Goal: Task Accomplishment & Management: Manage account settings

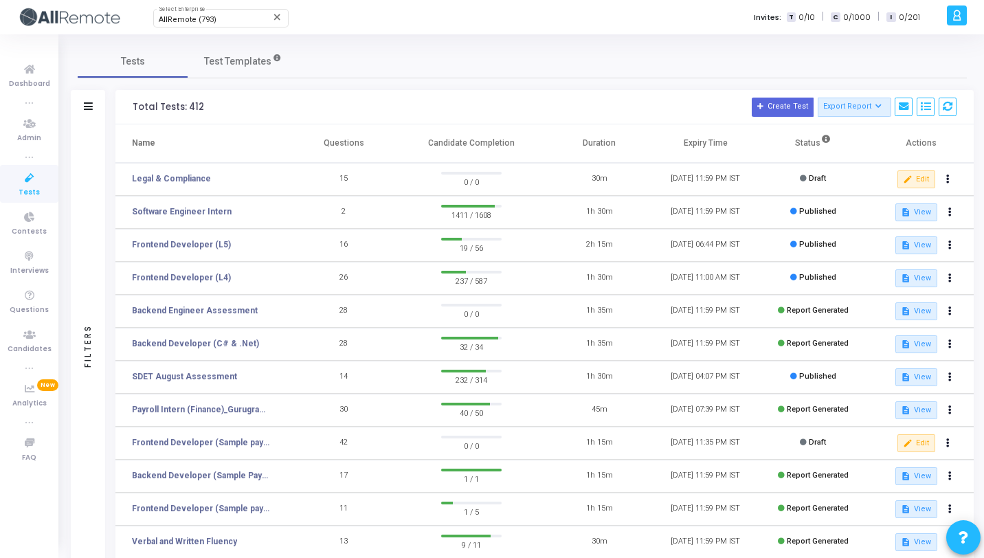
click at [25, 178] on icon at bounding box center [29, 178] width 29 height 17
click at [236, 16] on div "AllRemote (793)" at bounding box center [214, 20] width 111 height 8
type input "World"
click at [235, 53] on span "World of Financial Reporting (1163)" at bounding box center [241, 43] width 165 height 23
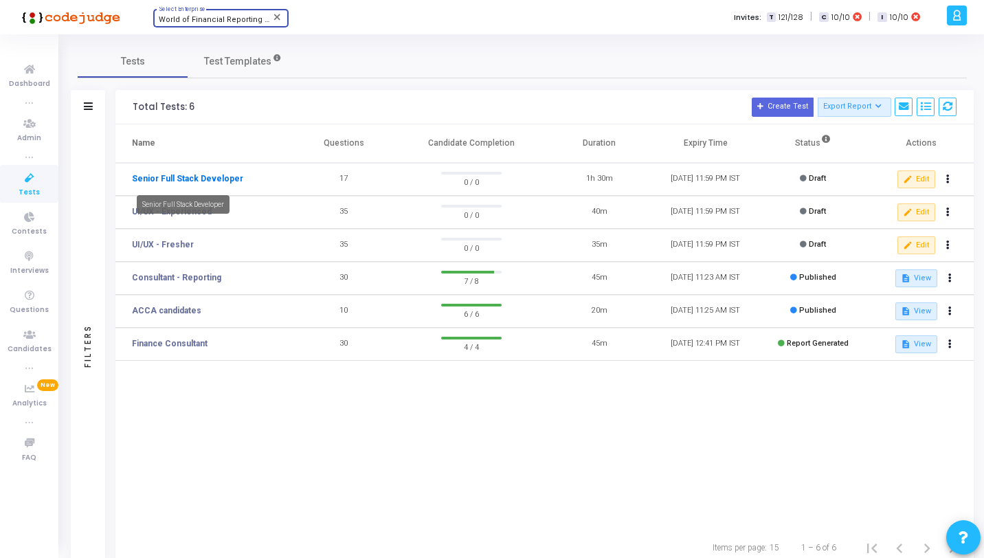
click at [177, 179] on link "Senior Full Stack Developer" at bounding box center [187, 179] width 111 height 12
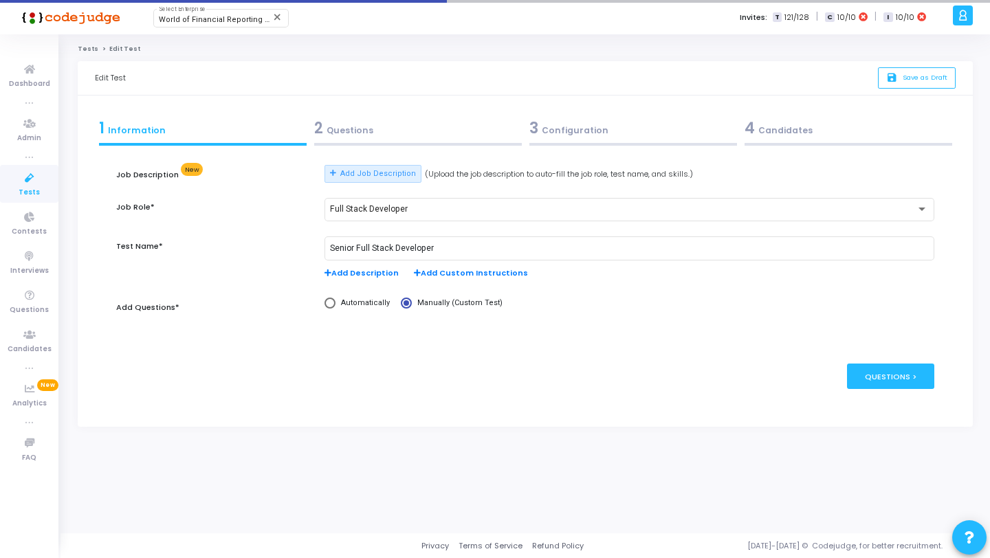
click at [357, 150] on form "Job Description New Add Job Description (Upload the job description to auto-fil…" at bounding box center [524, 280] width 817 height 260
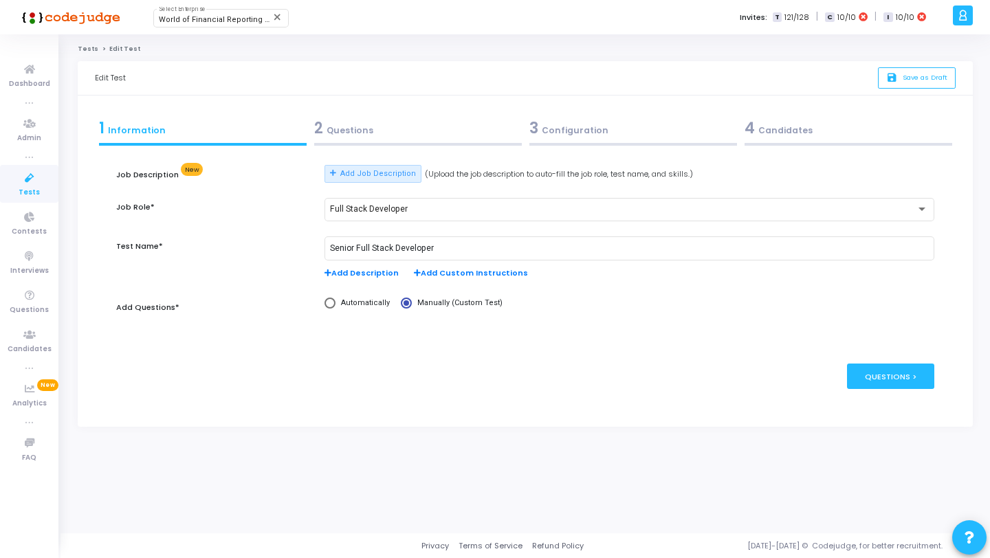
click at [367, 135] on div "2 Questions" at bounding box center [418, 128] width 208 height 23
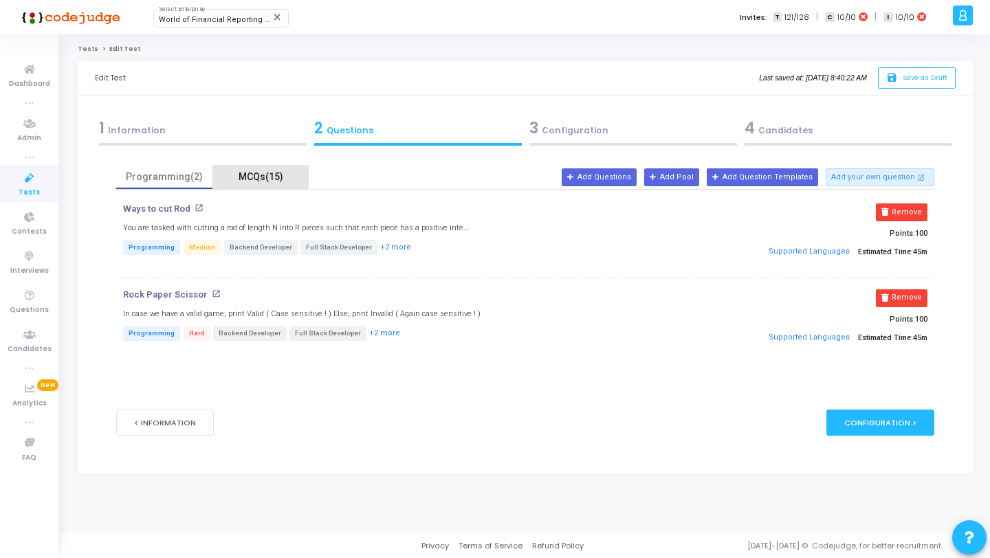
click at [258, 181] on div "MCQs(15)" at bounding box center [261, 177] width 80 height 14
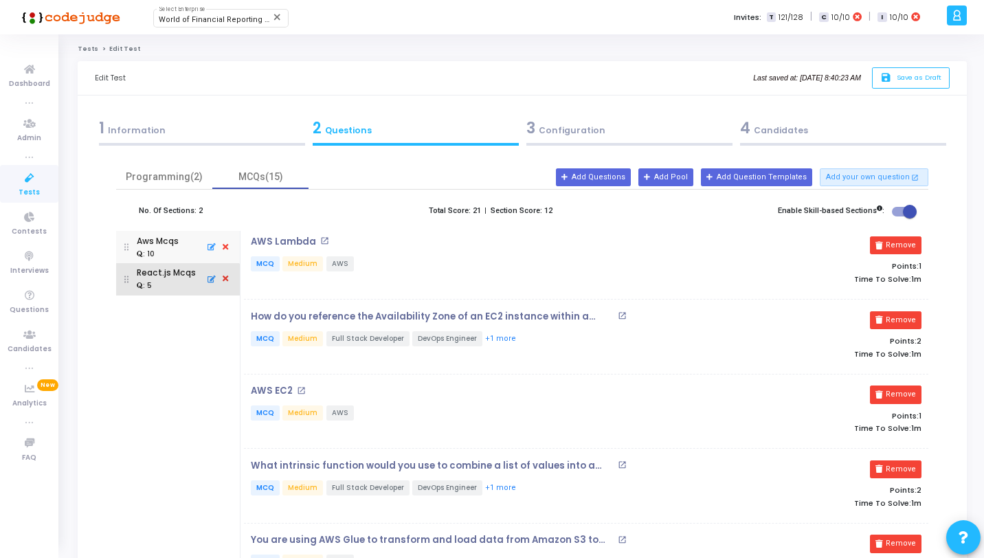
click at [176, 285] on div ": 5" at bounding box center [166, 286] width 59 height 12
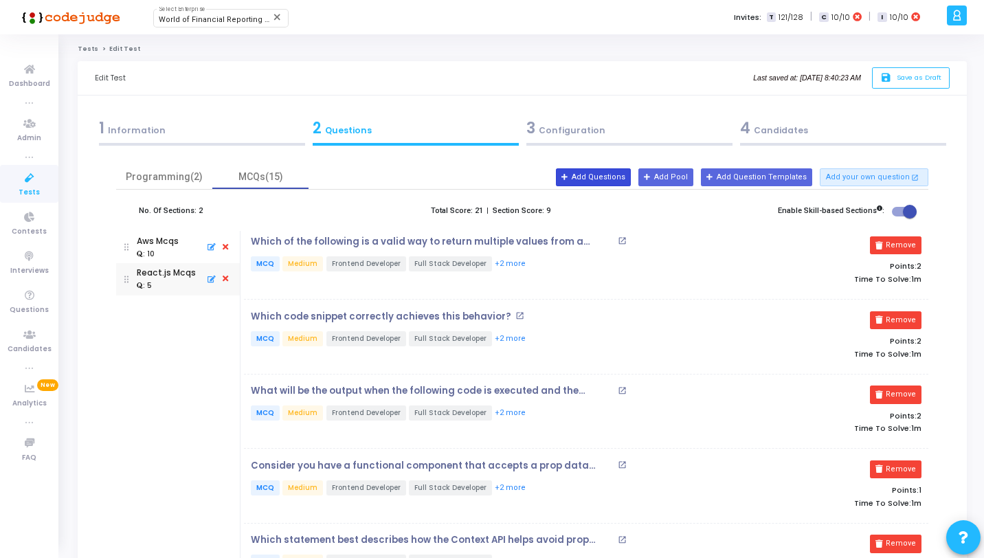
click at [616, 179] on button "Add Questions" at bounding box center [593, 177] width 75 height 18
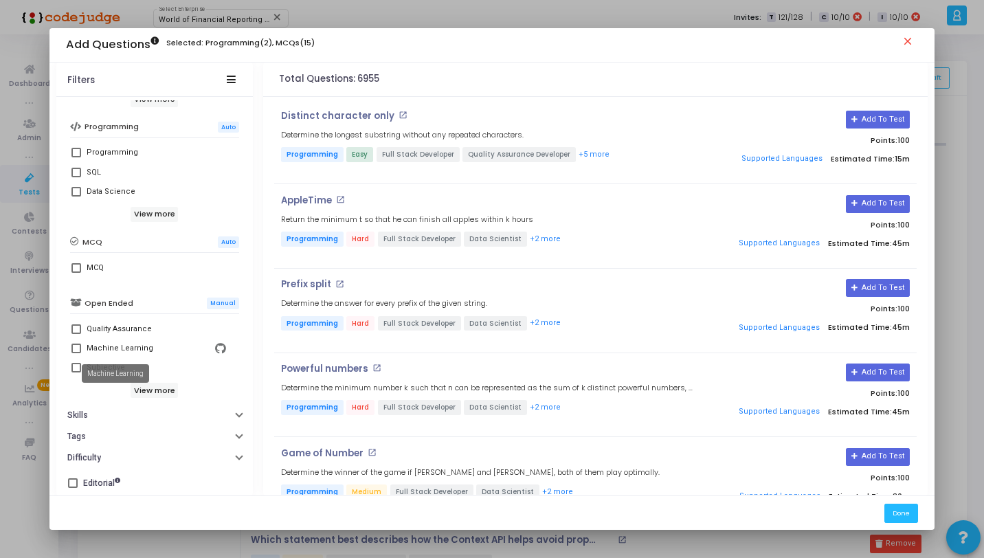
scroll to position [236, 0]
click at [90, 267] on div "MCQ" at bounding box center [95, 267] width 17 height 16
click at [76, 272] on input "MCQ" at bounding box center [76, 272] width 1 height 1
checkbox input "true"
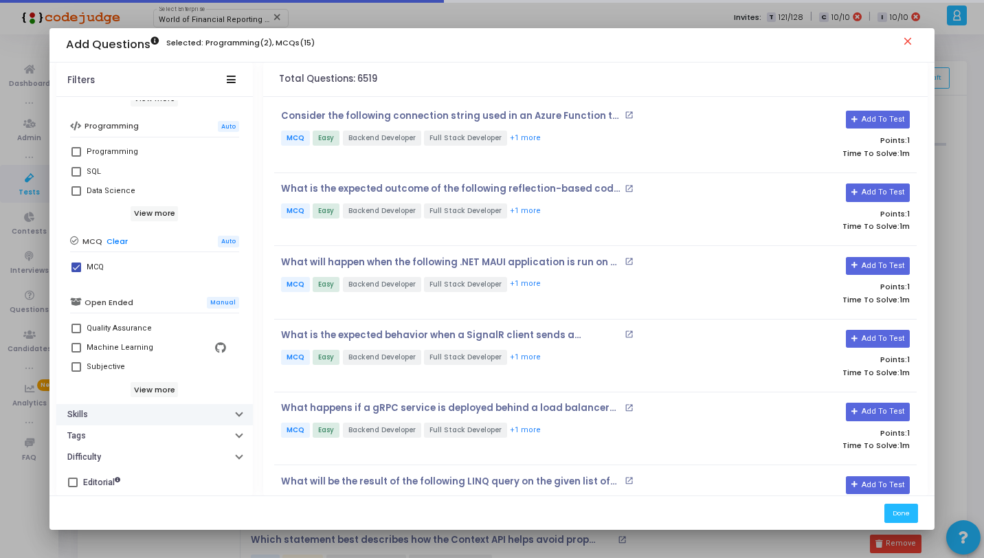
click at [108, 412] on button "Skills" at bounding box center [154, 414] width 197 height 21
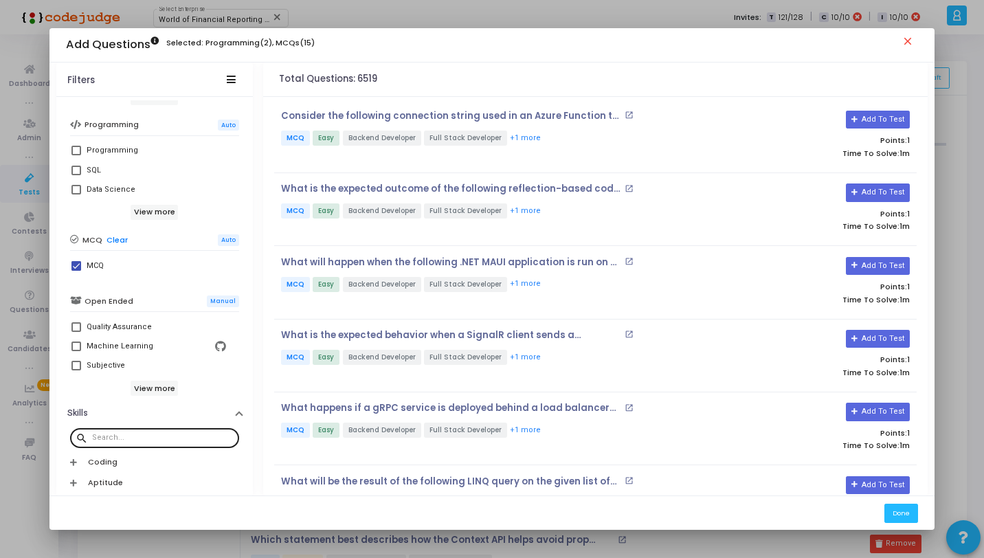
click at [117, 444] on div at bounding box center [163, 437] width 142 height 22
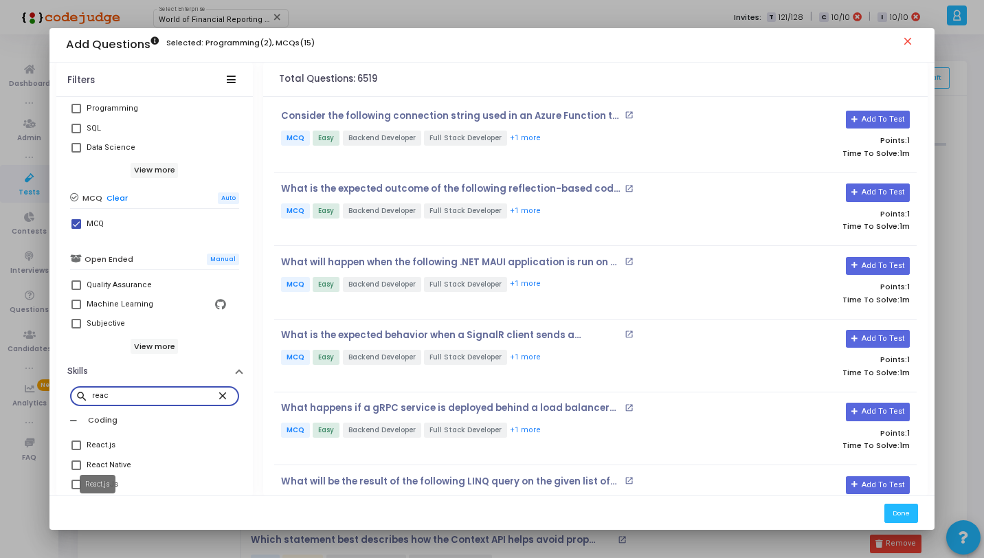
scroll to position [294, 0]
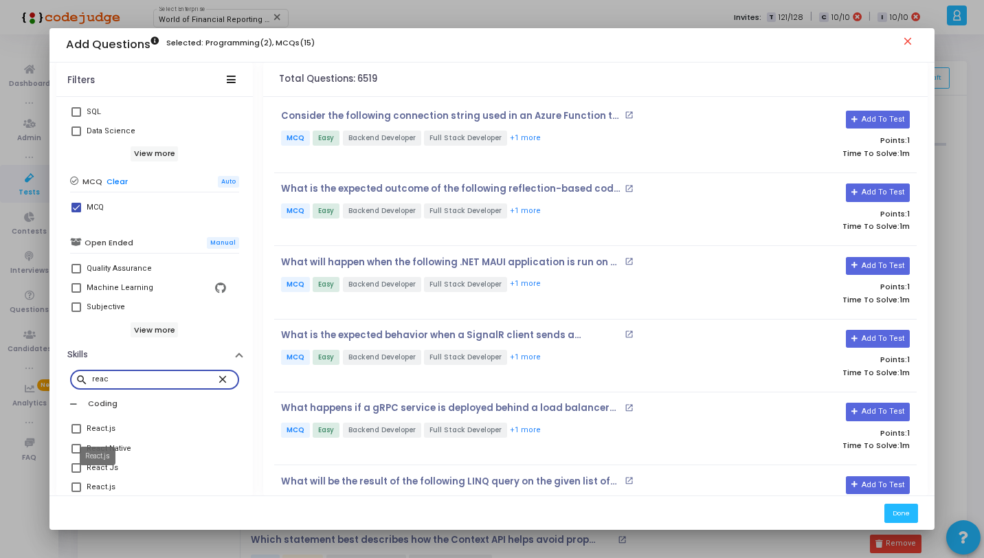
type input "reac"
click at [109, 434] on div "React.js" at bounding box center [101, 429] width 29 height 16
click at [76, 434] on input "React.js" at bounding box center [76, 434] width 1 height 1
checkbox input "true"
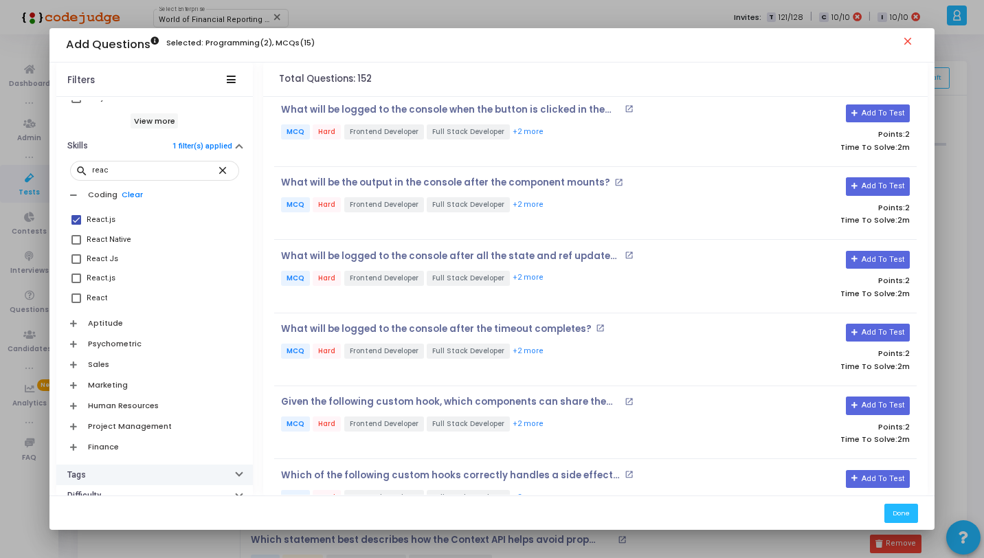
scroll to position [543, 0]
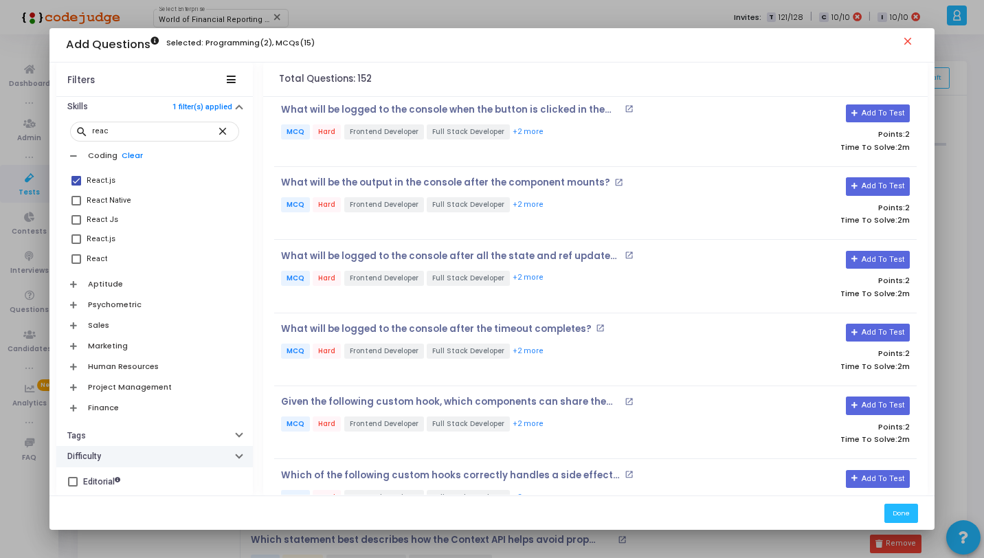
click at [110, 454] on button "Difficulty" at bounding box center [154, 456] width 197 height 21
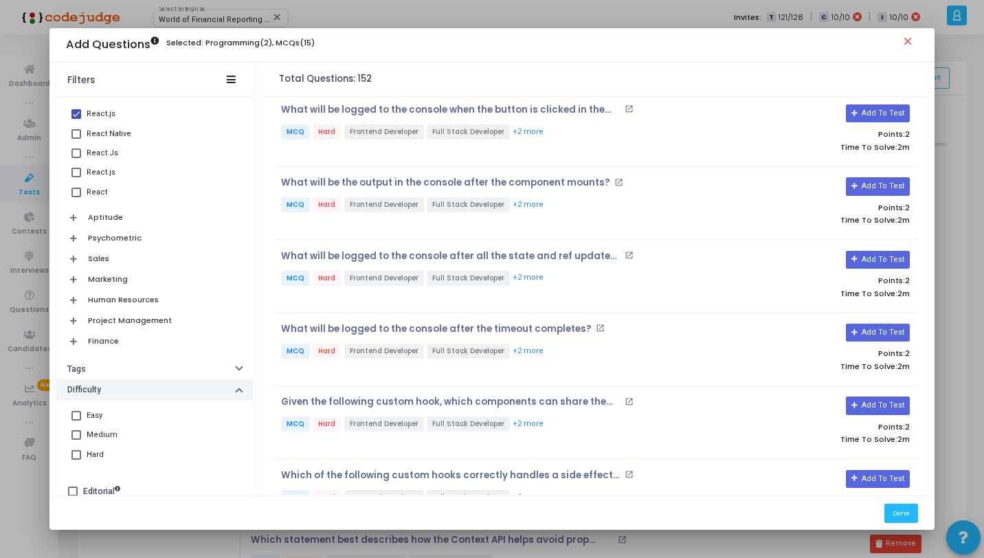
scroll to position [616, 0]
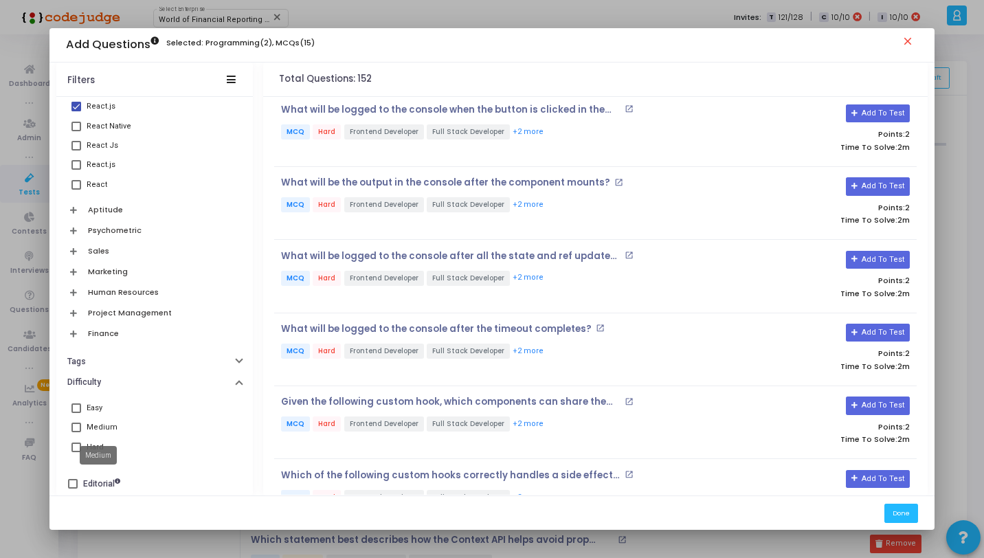
click at [97, 429] on div "Medium" at bounding box center [102, 427] width 31 height 16
click at [76, 432] on input "Medium" at bounding box center [76, 432] width 1 height 1
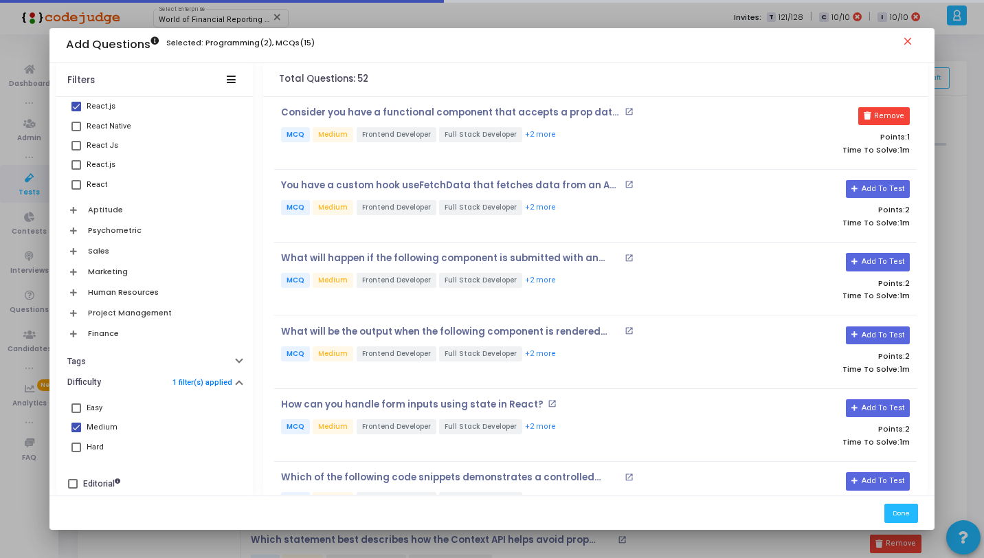
scroll to position [660, 0]
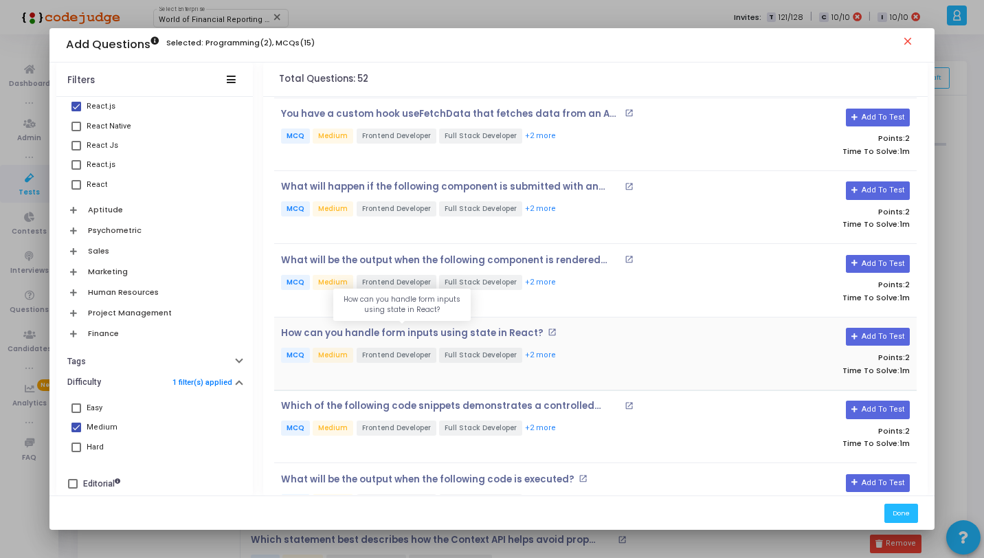
click at [478, 333] on p "How can you handle form inputs using state in React?" at bounding box center [412, 333] width 263 height 11
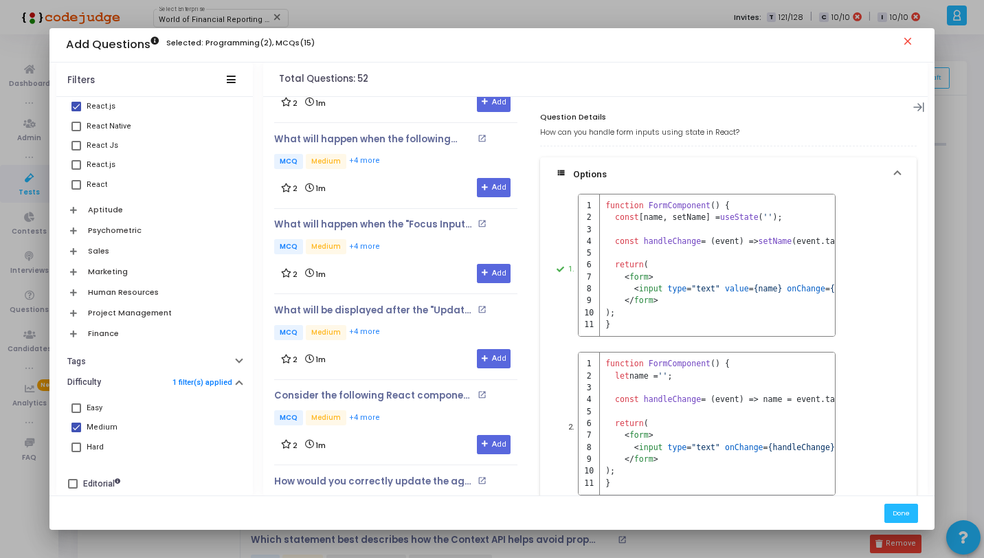
scroll to position [2173, 0]
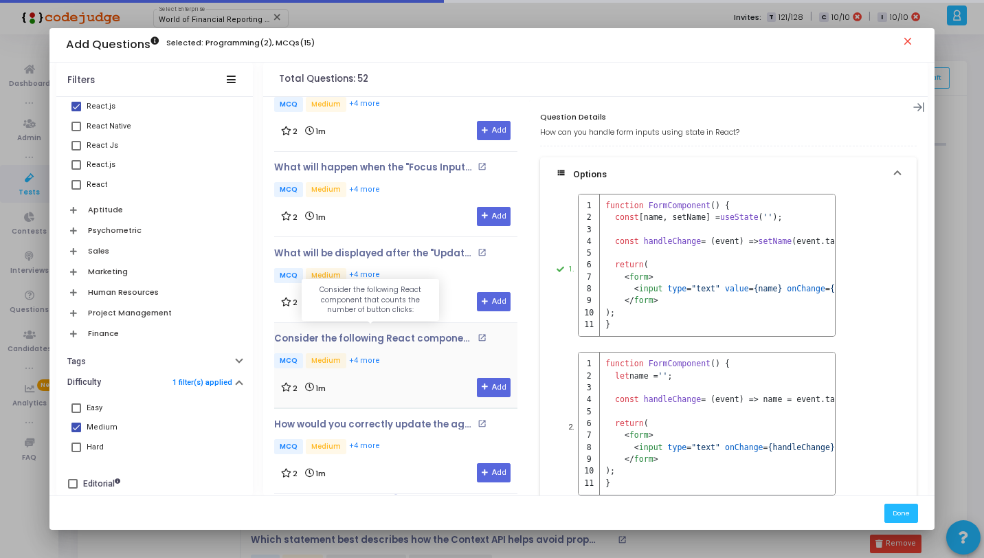
click at [416, 333] on p "Consider the following React component that counts the number of button clicks:" at bounding box center [373, 338] width 199 height 11
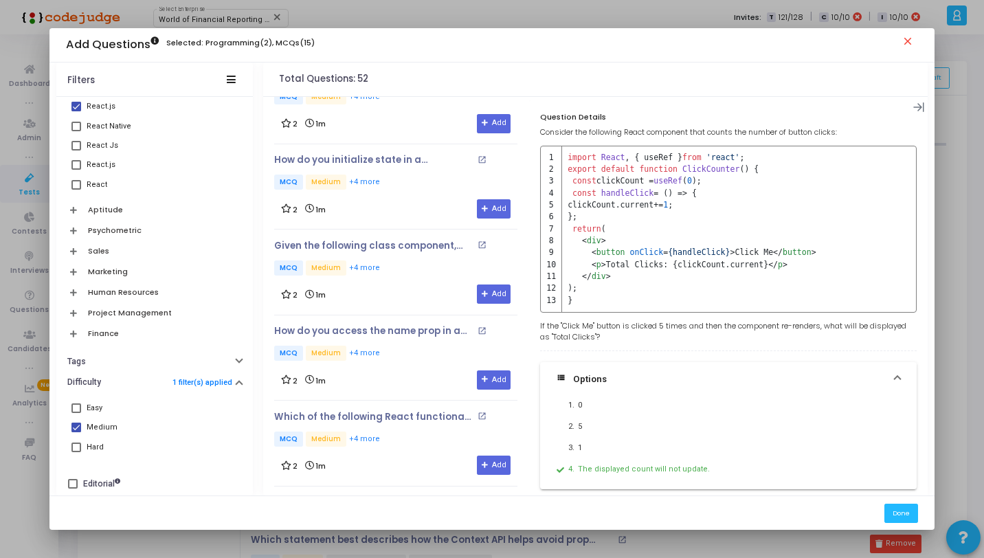
scroll to position [3175, 0]
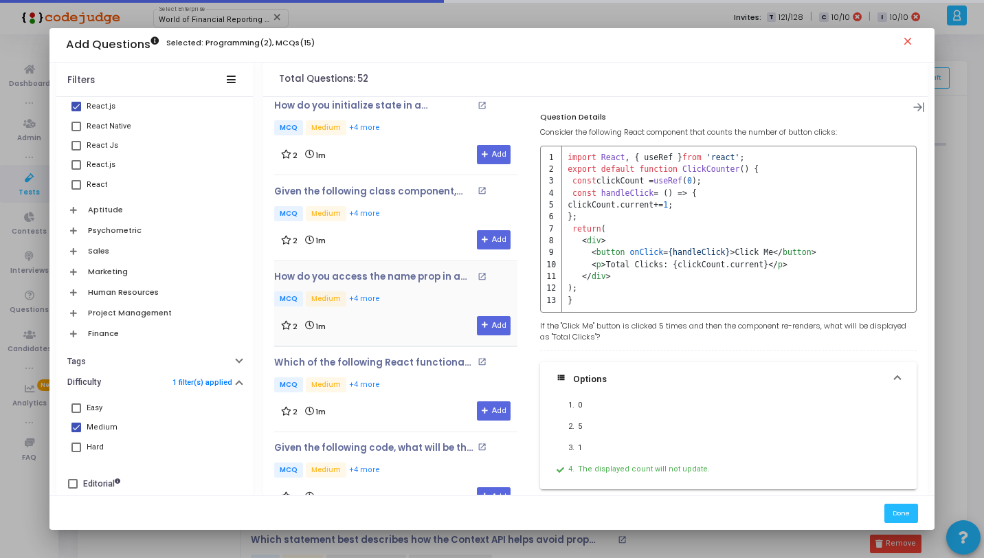
click at [418, 332] on div "How do you access the name prop in a functional component? open_in_new MCQ Medi…" at bounding box center [395, 303] width 243 height 85
click at [424, 357] on div "Which of the following React functional components is stateless? open_in_new MC…" at bounding box center [395, 375] width 243 height 37
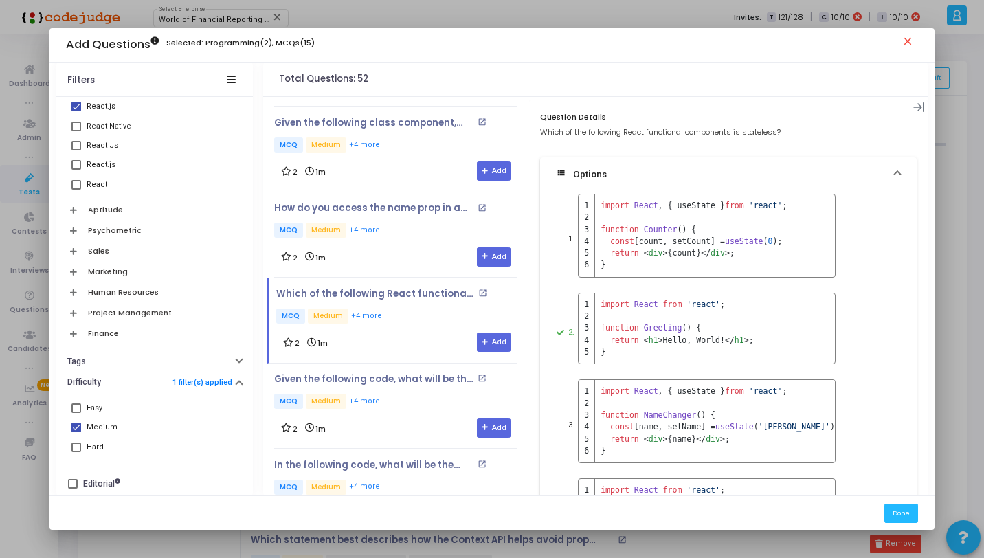
scroll to position [3186, 0]
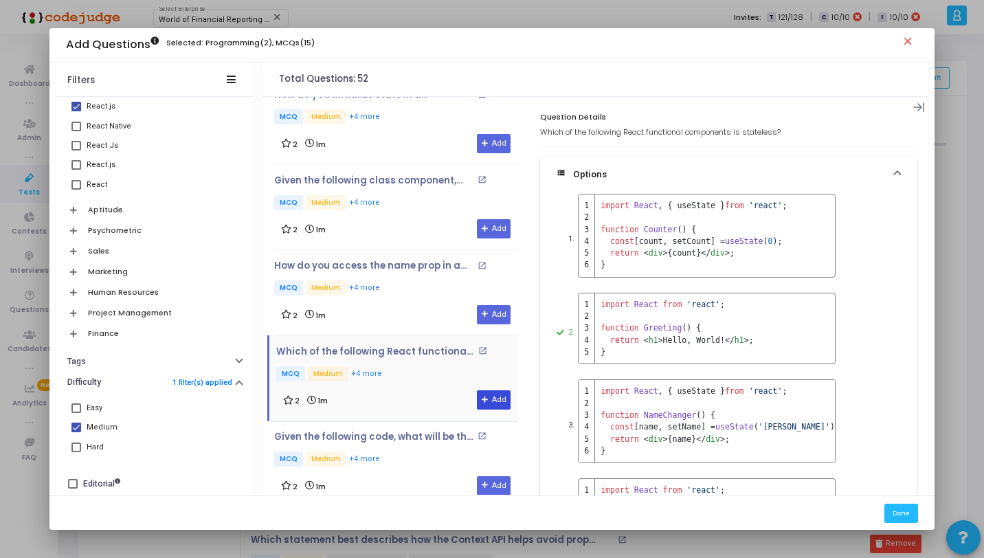
click at [495, 390] on button "Add" at bounding box center [494, 399] width 34 height 19
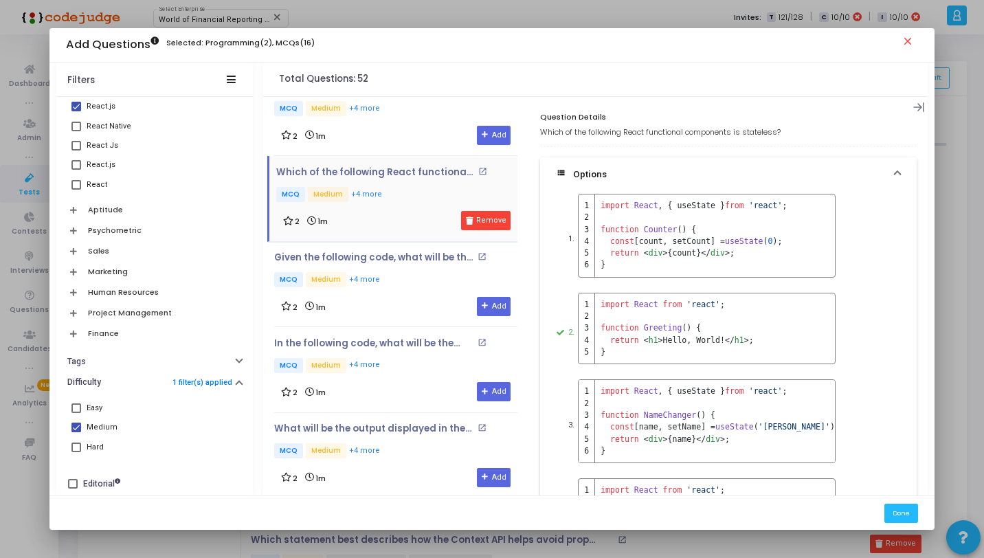
scroll to position [3632, 0]
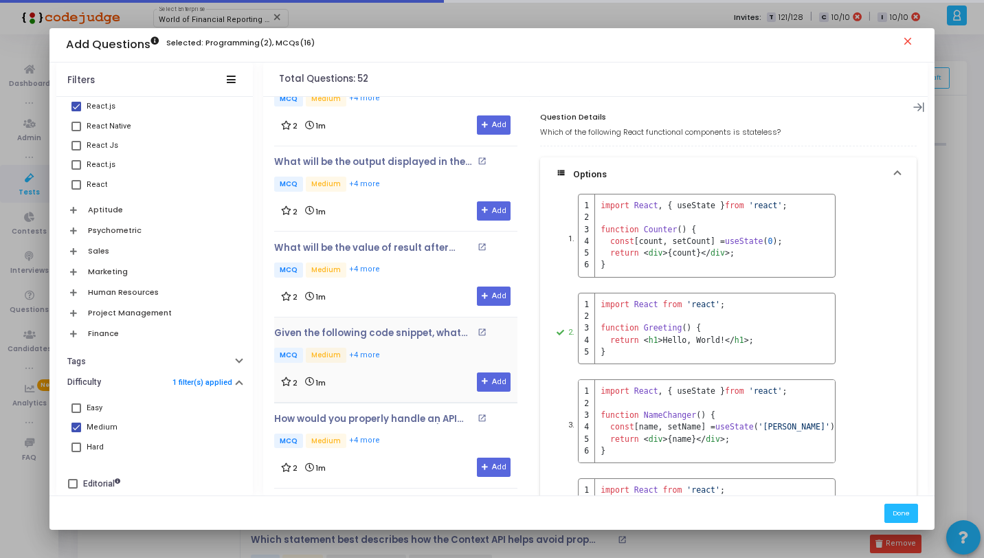
click at [416, 351] on div "Given the following code snippet, what will happen when the ComponentA receives…" at bounding box center [395, 360] width 243 height 64
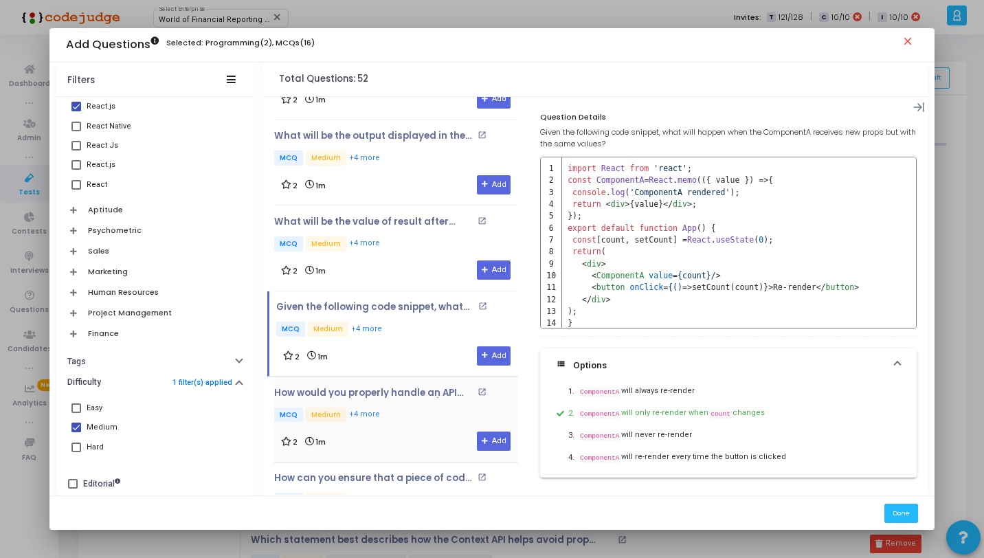
scroll to position [4047, 0]
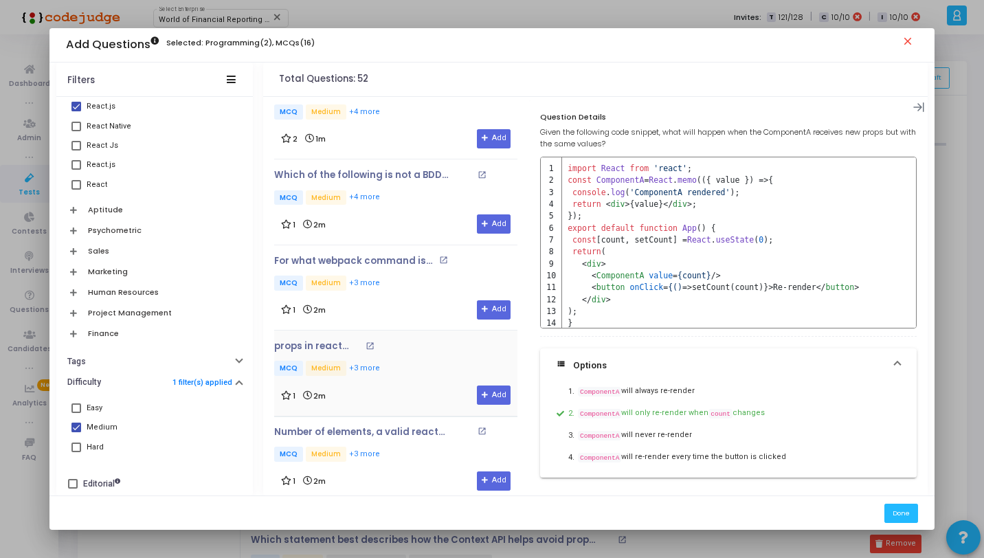
click at [401, 349] on div "props in react can open_in_new MCQ Medium +3 more 1 2m Add" at bounding box center [395, 373] width 243 height 64
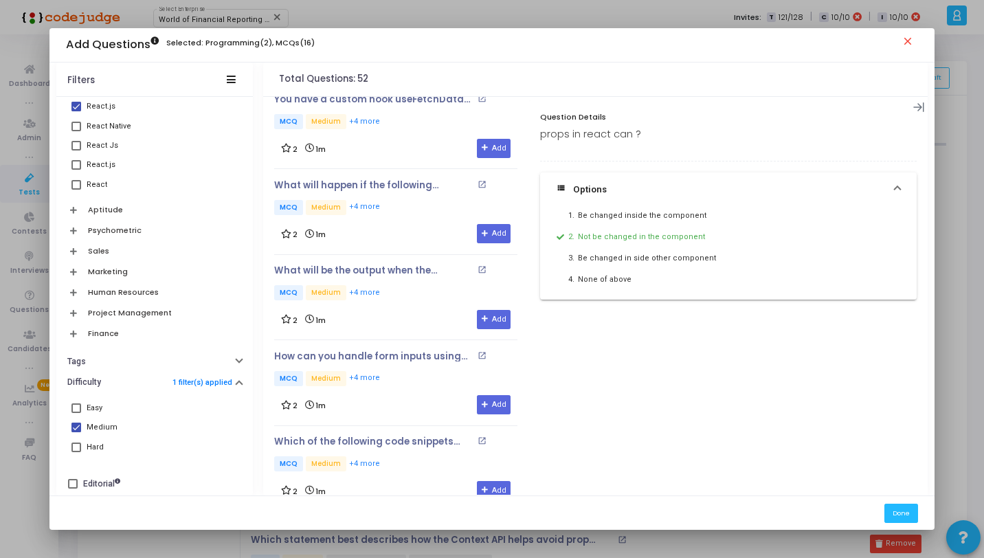
scroll to position [10, 0]
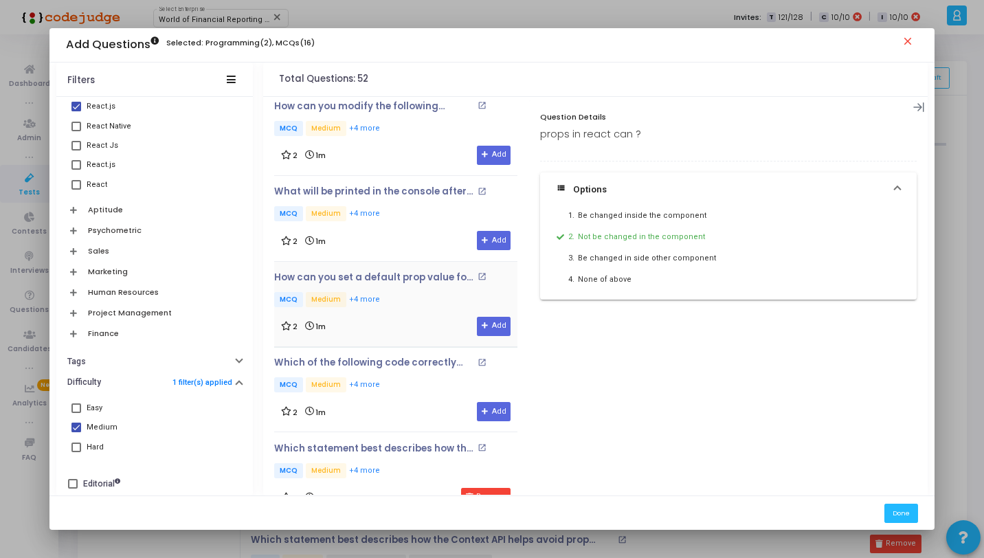
click at [389, 287] on div "How can you set a default prop value for the Greeting functional component? ope…" at bounding box center [395, 290] width 243 height 37
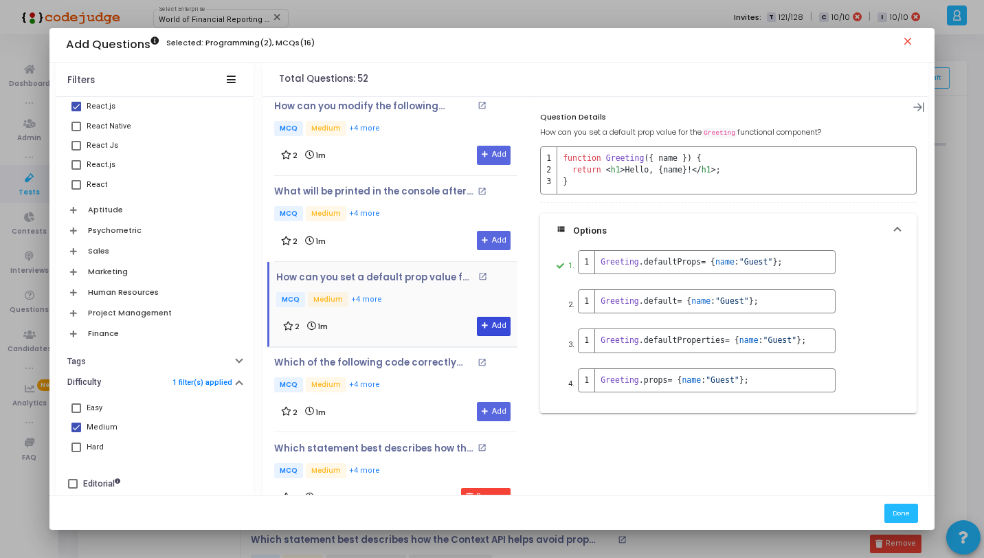
click at [490, 327] on button "Add" at bounding box center [494, 326] width 34 height 19
click at [97, 427] on div "Medium" at bounding box center [102, 427] width 31 height 16
click at [76, 432] on input "Medium" at bounding box center [76, 432] width 1 height 1
checkbox input "false"
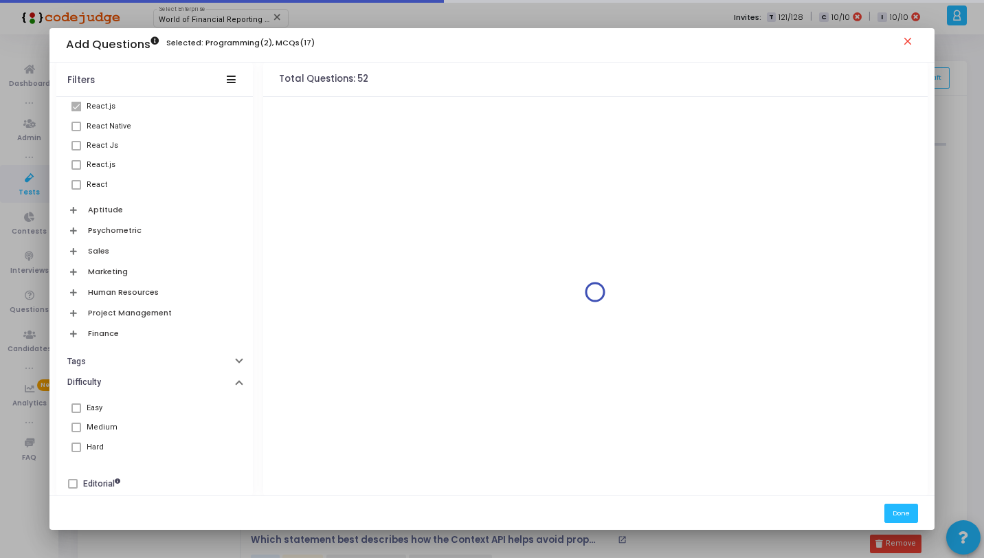
scroll to position [0, 0]
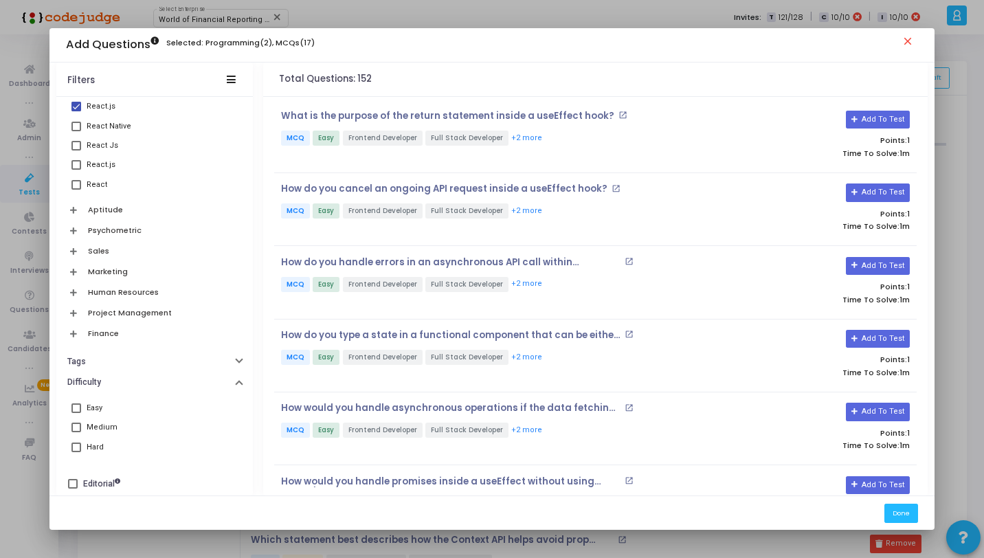
click at [78, 447] on label "Hard" at bounding box center [154, 447] width 166 height 16
click at [76, 452] on input "Hard" at bounding box center [76, 452] width 1 height 1
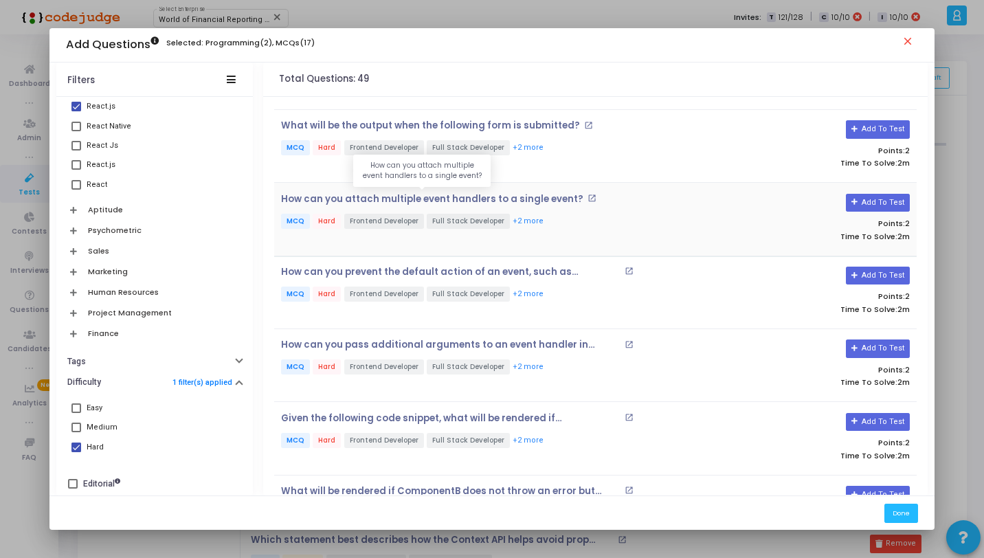
click at [551, 196] on p "How can you attach multiple event handlers to a single event?" at bounding box center [432, 199] width 302 height 11
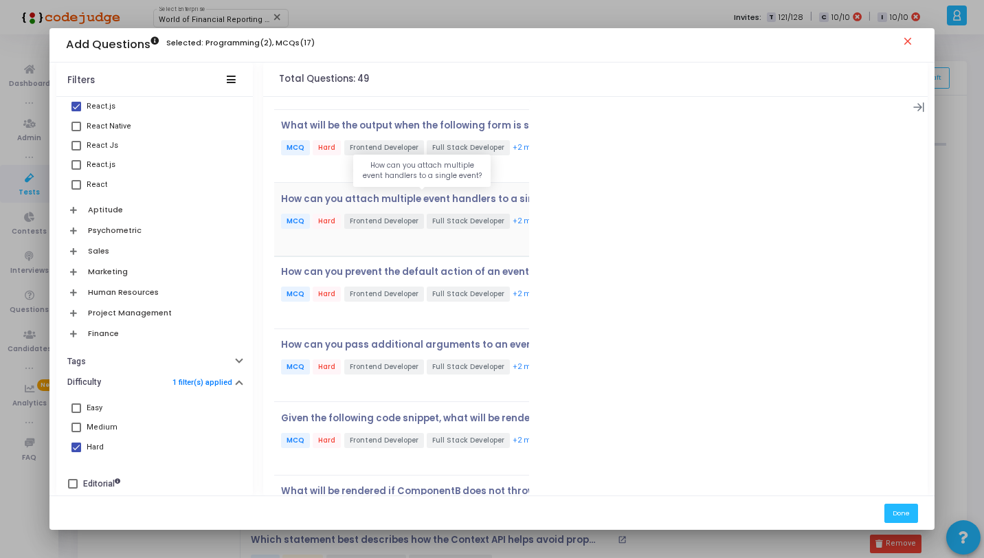
scroll to position [833, 0]
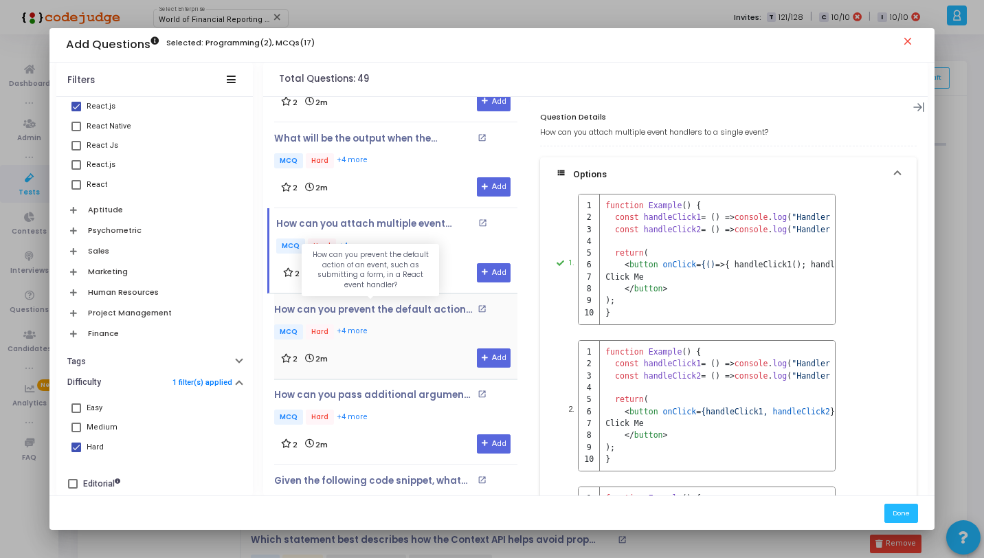
click at [421, 309] on p "How can you prevent the default action of an event, such as submitting a form, …" at bounding box center [373, 309] width 199 height 11
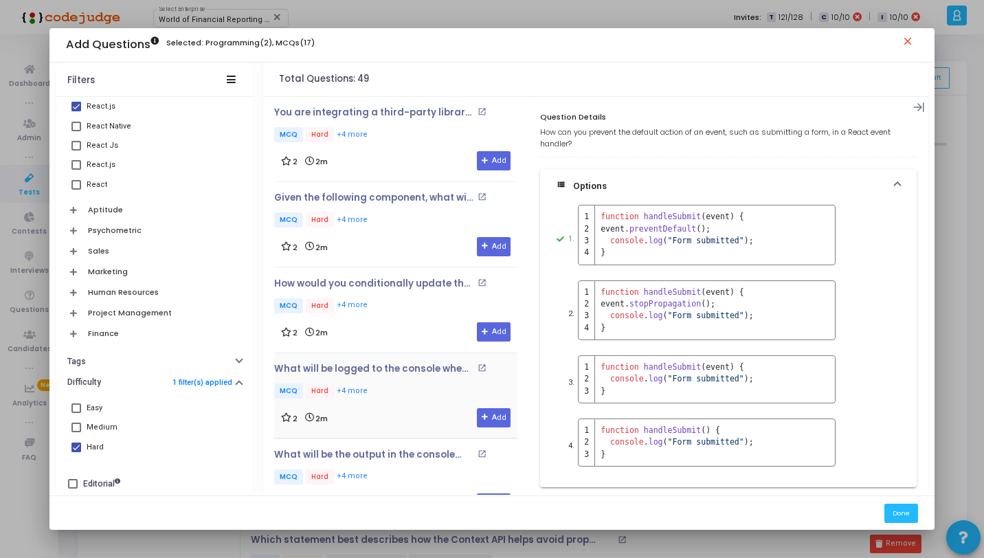
scroll to position [2186, 0]
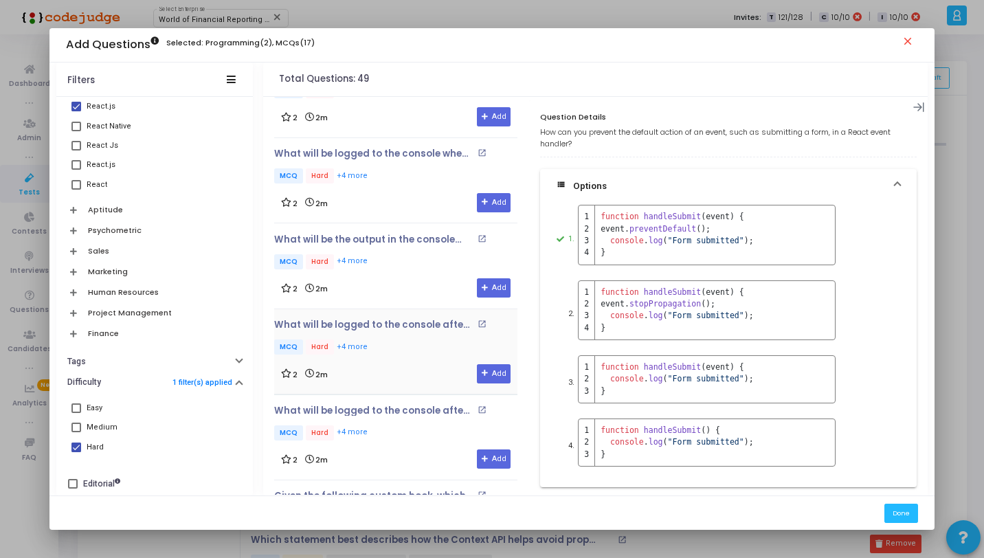
click at [387, 369] on div "2 2m Add" at bounding box center [396, 373] width 230 height 19
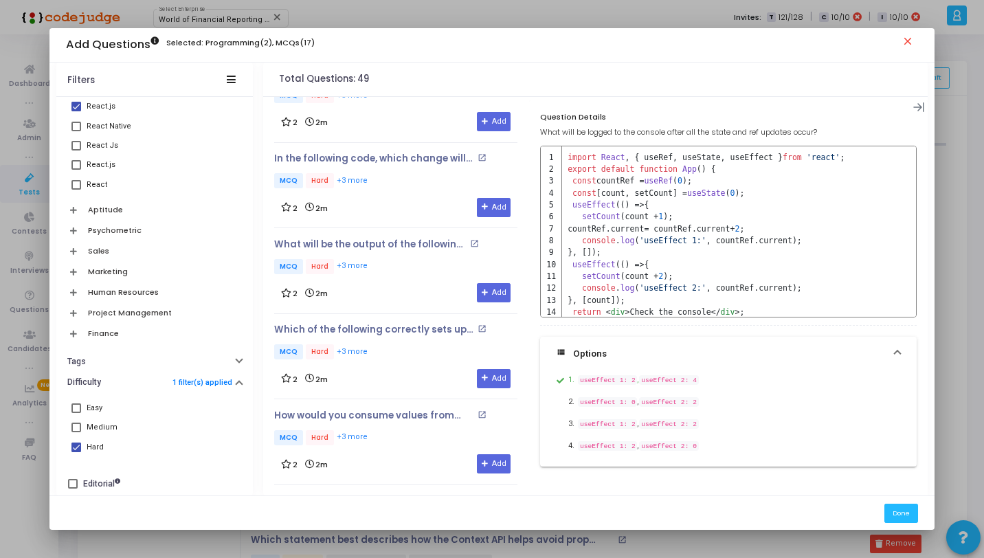
scroll to position [3791, 0]
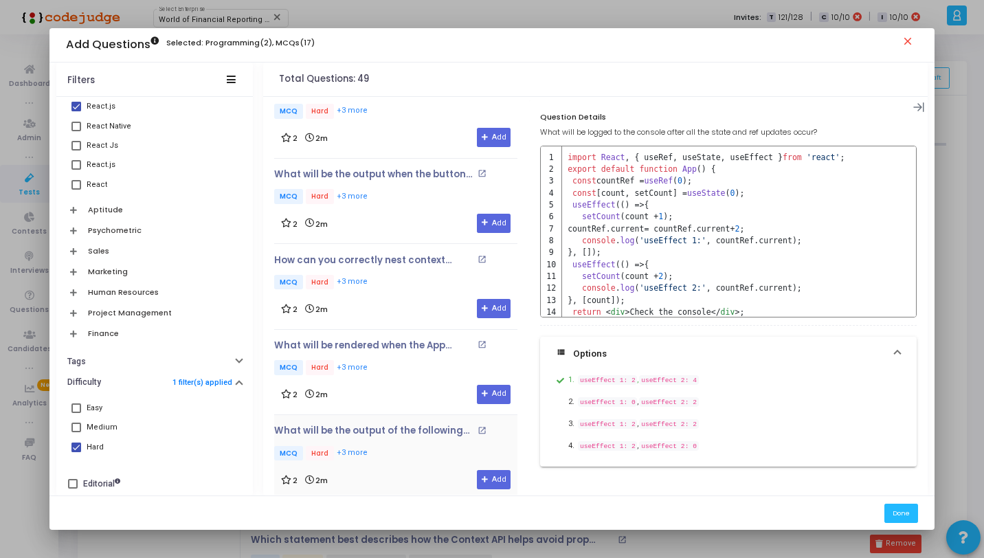
click at [427, 446] on p "MCQ Hard +3 more" at bounding box center [395, 454] width 243 height 17
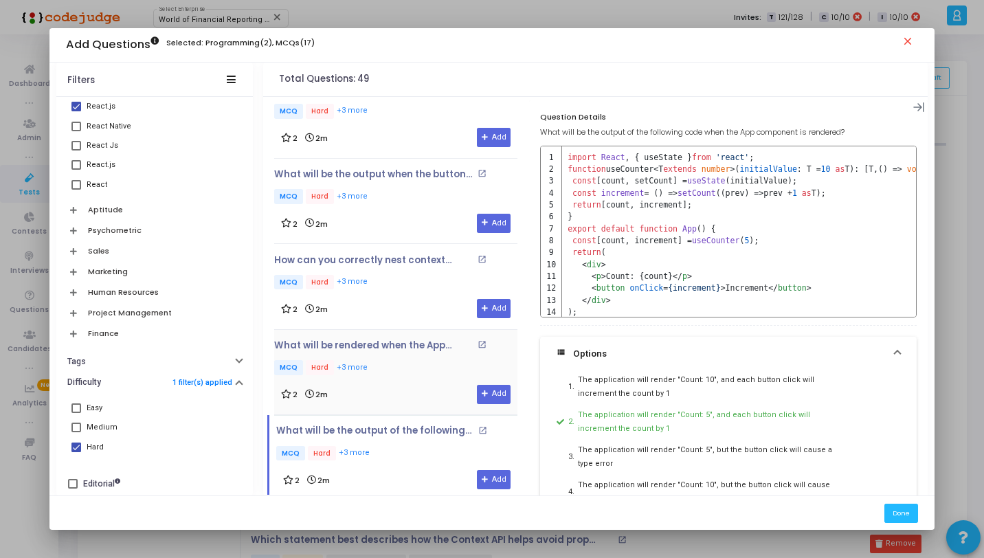
click at [410, 360] on p "MCQ Hard +3 more" at bounding box center [395, 368] width 243 height 17
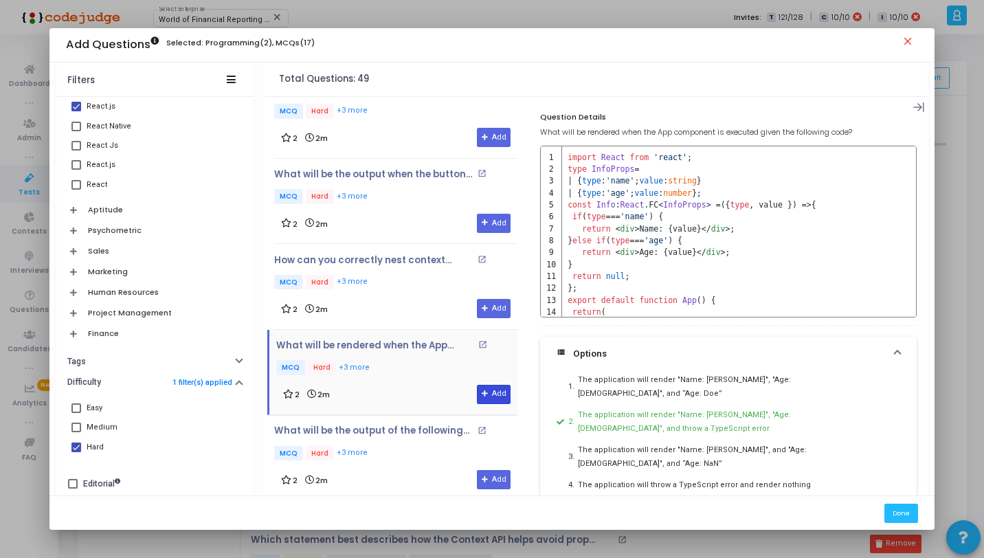
click at [487, 385] on button "Add" at bounding box center [494, 394] width 34 height 19
click at [488, 471] on button "Add" at bounding box center [494, 479] width 34 height 19
click at [399, 255] on div "How can you correctly nest context providers and consume their values? open_in_…" at bounding box center [395, 273] width 243 height 37
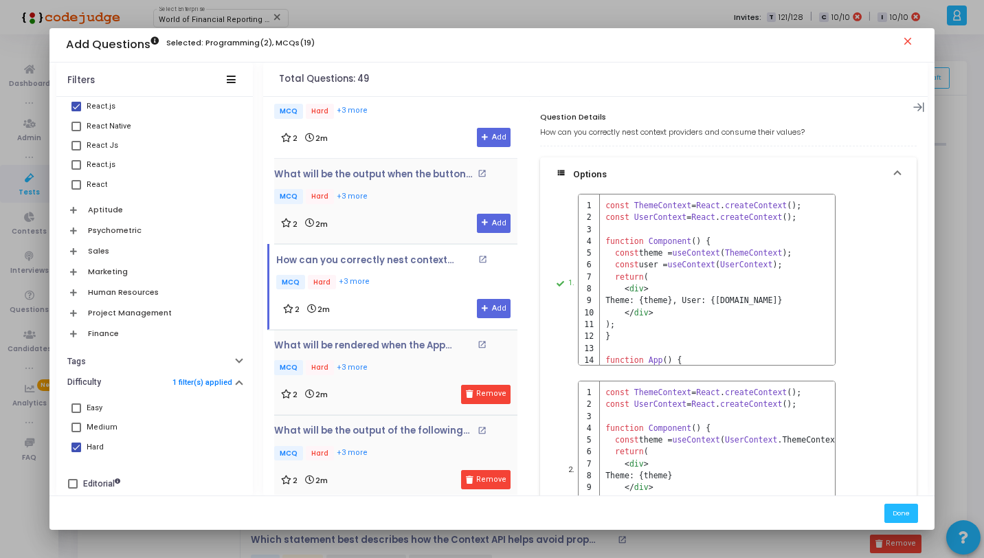
click at [408, 189] on p "MCQ Hard +3 more" at bounding box center [395, 197] width 243 height 17
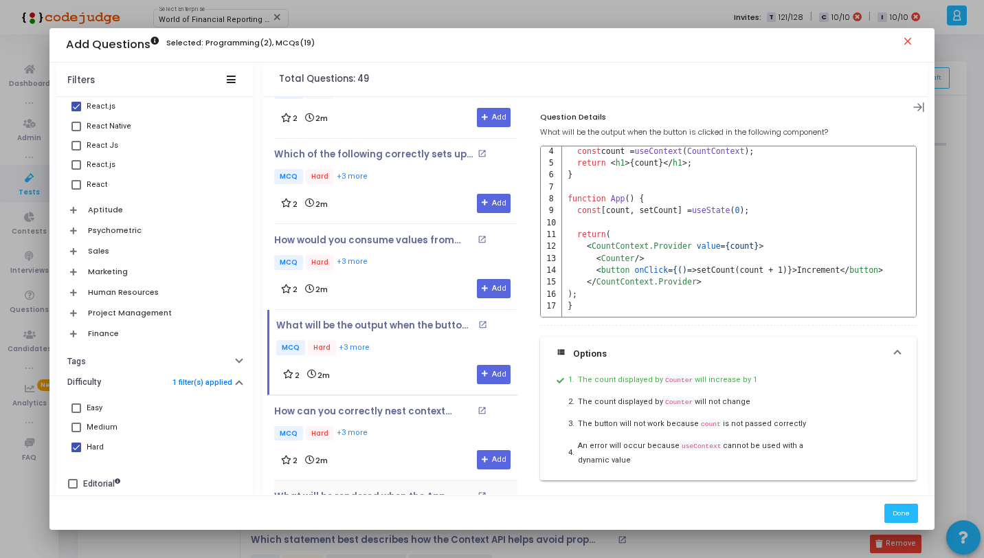
scroll to position [43, 0]
click at [489, 365] on button "Add" at bounding box center [494, 374] width 34 height 19
click at [74, 443] on span at bounding box center [76, 448] width 10 height 10
click at [76, 452] on input "Hard" at bounding box center [76, 452] width 1 height 1
checkbox input "false"
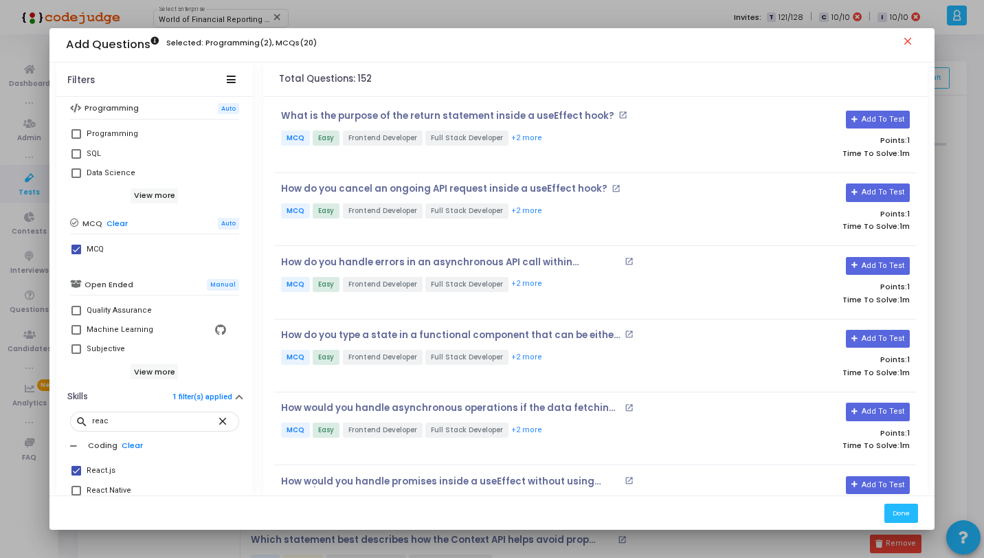
scroll to position [428, 0]
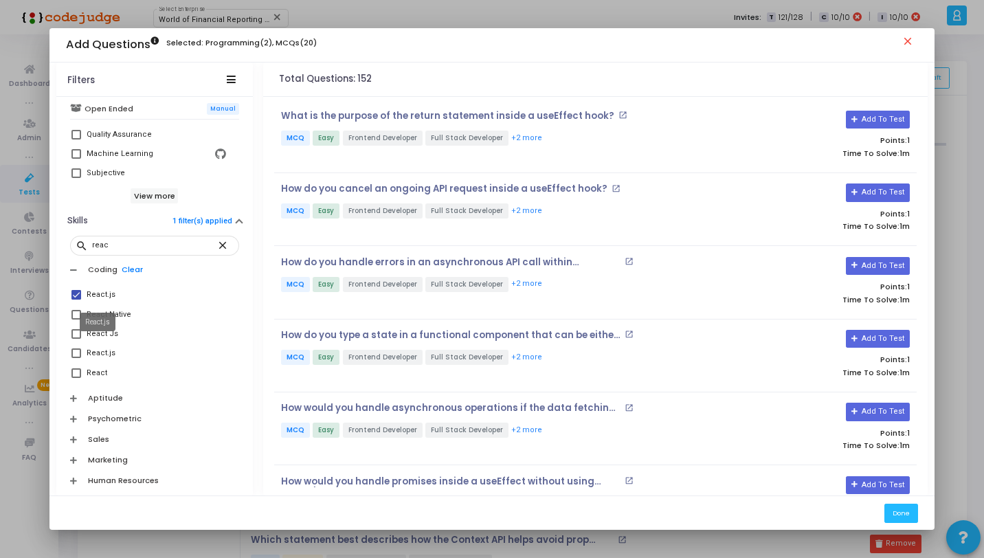
click at [108, 297] on div "React.js" at bounding box center [101, 295] width 29 height 16
click at [76, 300] on input "React.js" at bounding box center [76, 300] width 1 height 1
checkbox input "false"
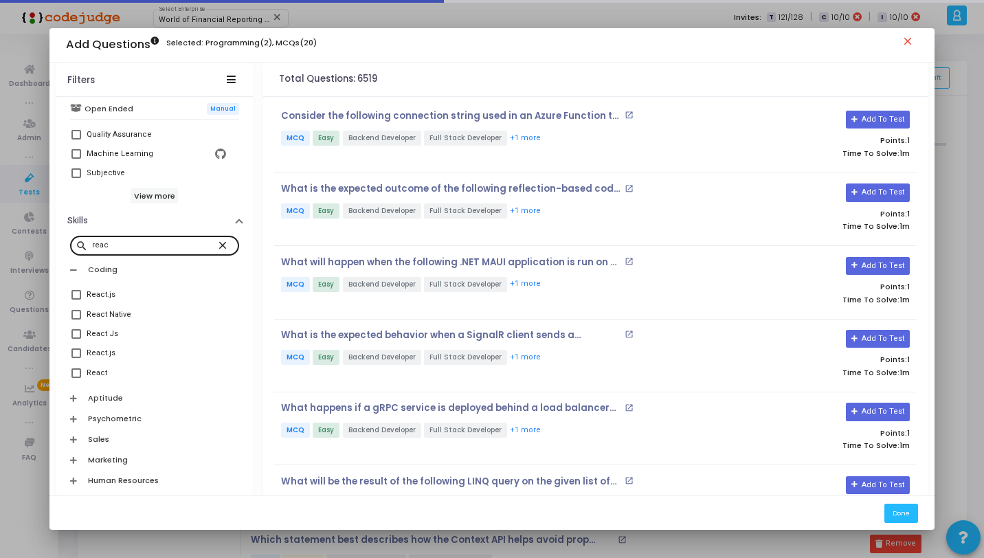
click at [218, 245] on mat-icon "close" at bounding box center [224, 244] width 16 height 12
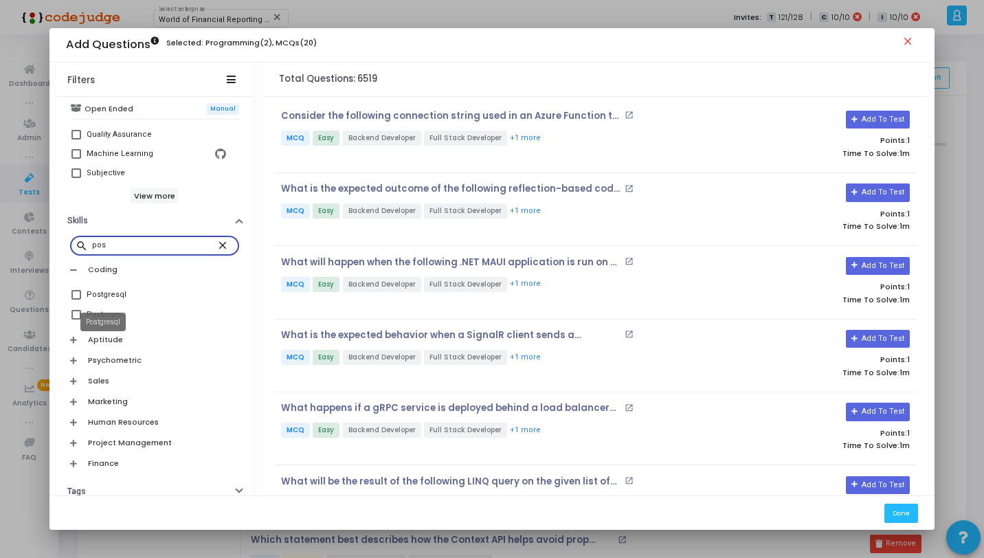
type input "pos"
click at [87, 295] on div "Postgresql" at bounding box center [107, 295] width 40 height 16
click at [76, 300] on input "Postgresql" at bounding box center [76, 300] width 1 height 1
checkbox input "true"
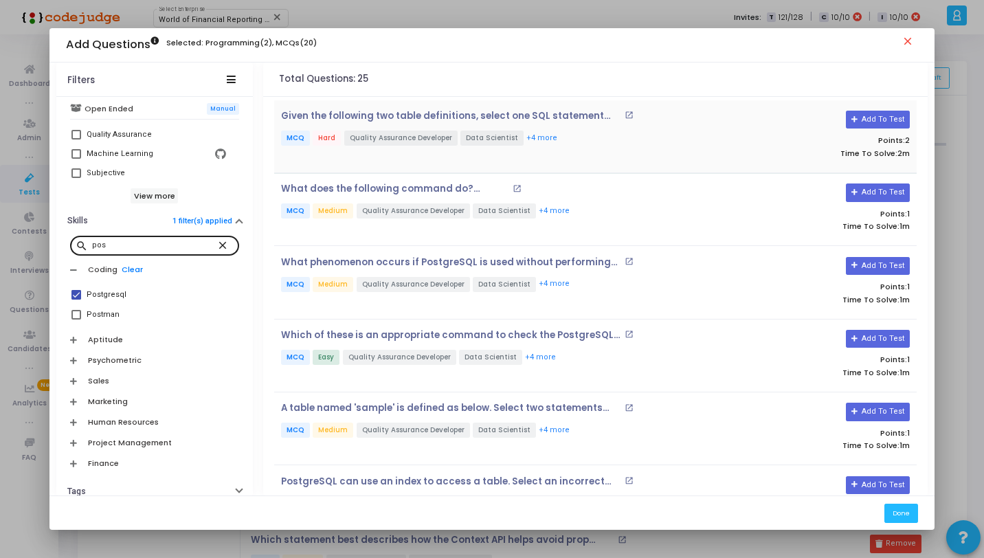
click at [634, 135] on p "MCQ Hard Quality Assurance Developer Data Scientist +4 more" at bounding box center [488, 139] width 414 height 17
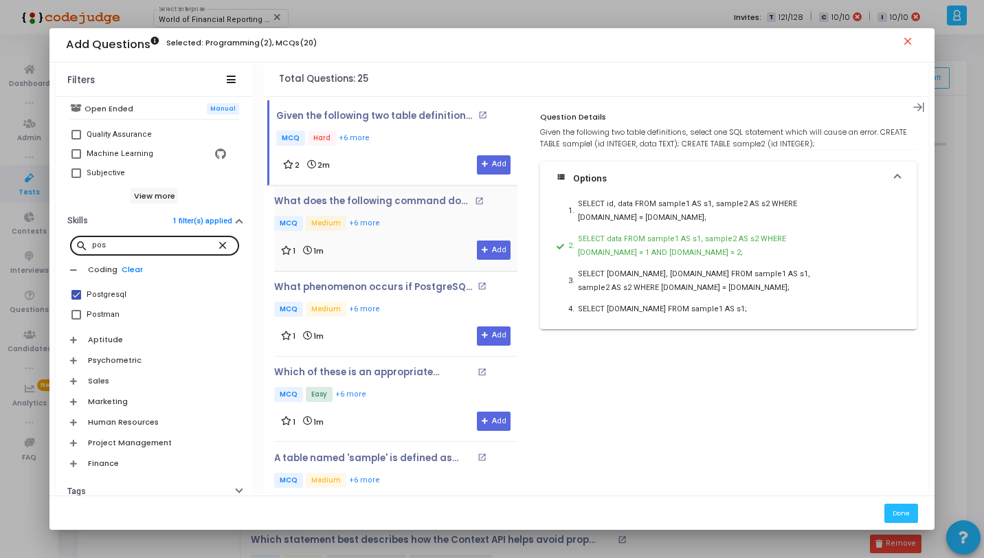
click at [360, 252] on div "1 1m Add" at bounding box center [396, 250] width 230 height 19
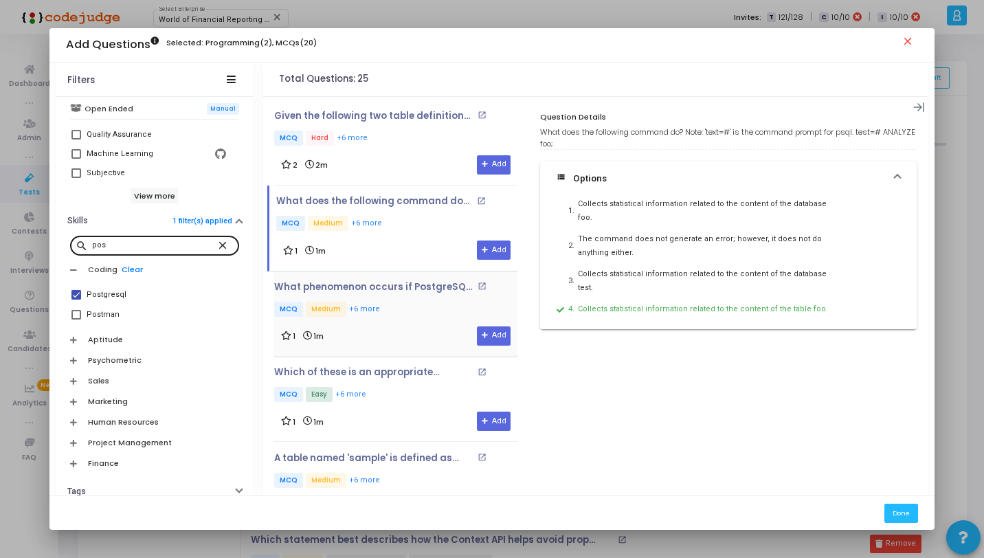
click at [383, 322] on div "What phenomenon occurs if PostgreSQL is used without performing VACUUM ? Select…" at bounding box center [395, 314] width 243 height 64
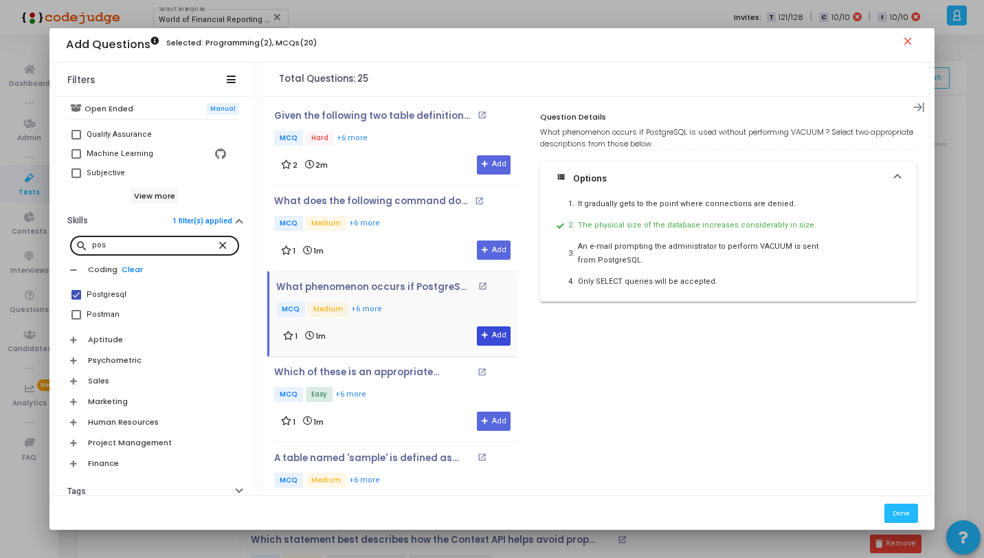
click at [483, 336] on icon at bounding box center [486, 336] width 8 height 8
click at [365, 379] on div "Which of these is an appropriate command to check the PostgreSQL version in psq…" at bounding box center [395, 385] width 243 height 37
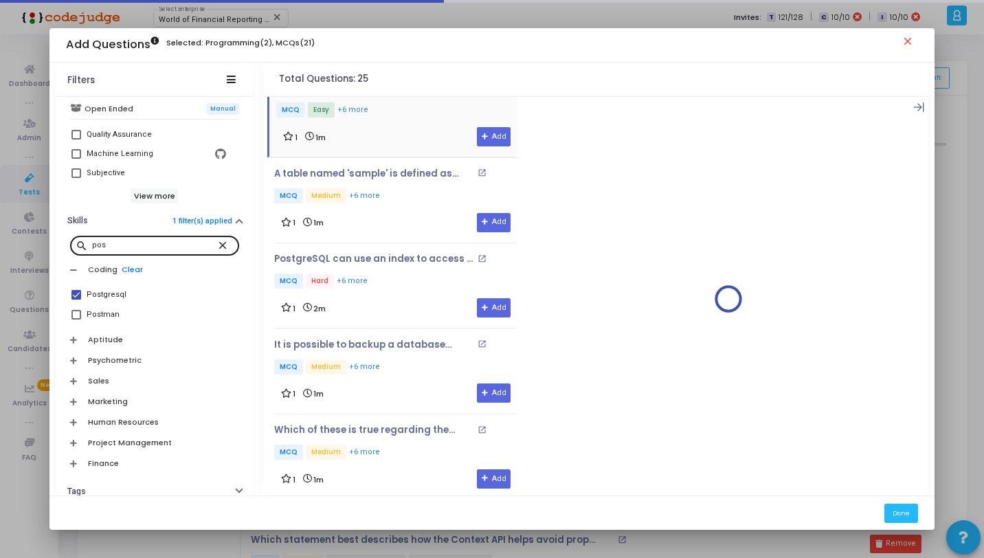
scroll to position [288, 0]
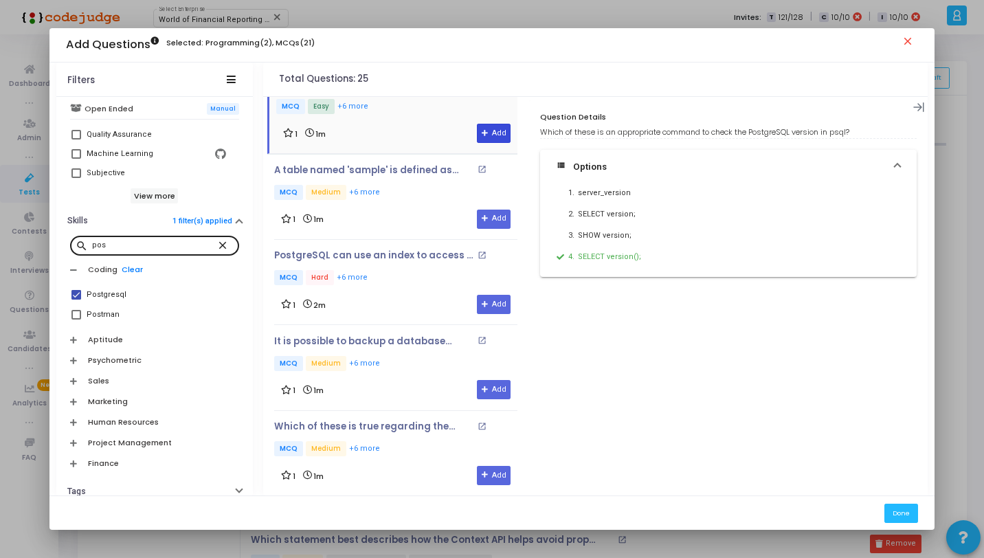
click at [482, 130] on icon at bounding box center [486, 134] width 8 height 8
click at [421, 199] on p "MCQ Medium +6 more" at bounding box center [395, 193] width 243 height 17
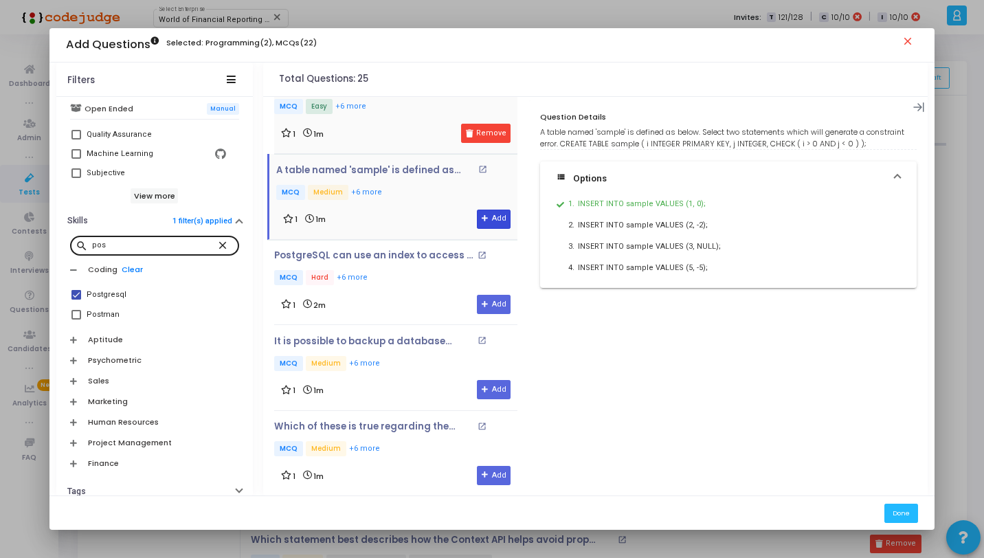
click at [487, 216] on button "Add" at bounding box center [494, 219] width 34 height 19
click at [407, 273] on p "MCQ Hard +6 more" at bounding box center [395, 278] width 243 height 17
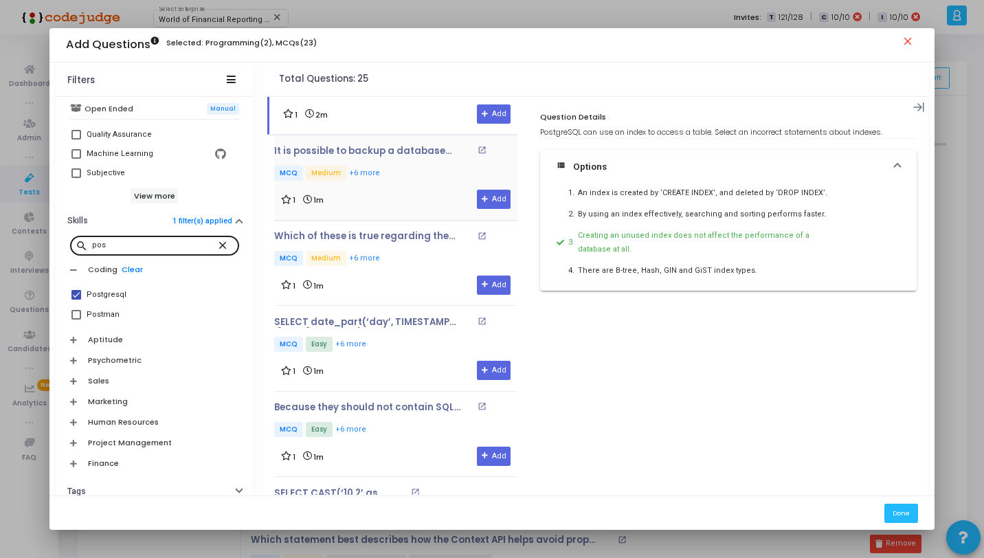
scroll to position [463, 0]
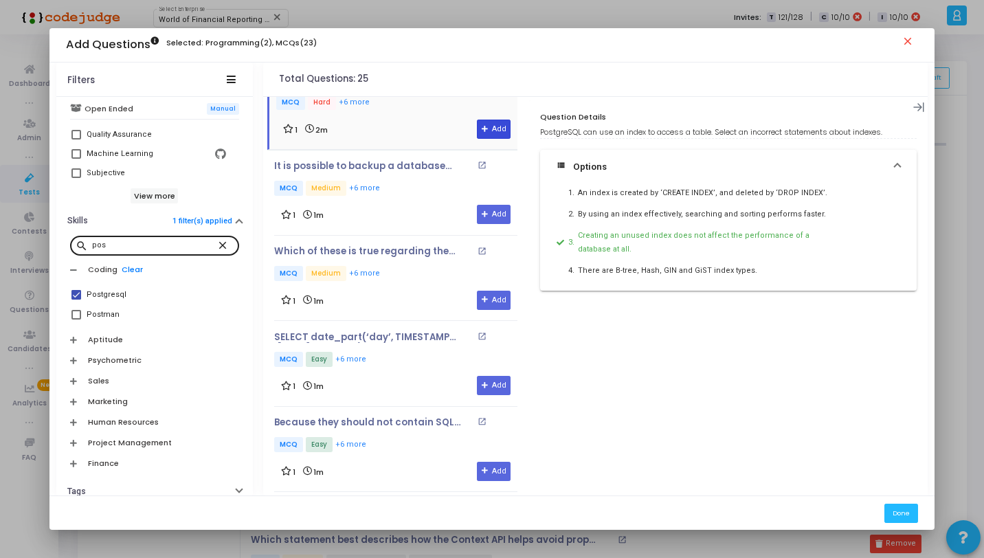
click at [477, 128] on button "Add" at bounding box center [494, 129] width 34 height 19
click at [410, 196] on div "It is possible to backup a database cluster by copying the entire data director…" at bounding box center [395, 193] width 243 height 64
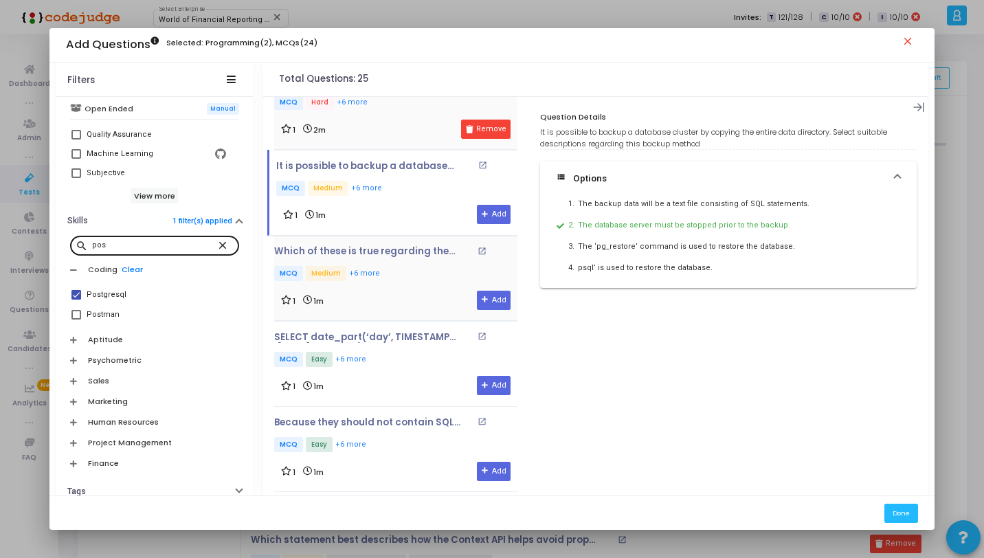
click at [384, 278] on p "MCQ Medium +6 more" at bounding box center [395, 274] width 243 height 17
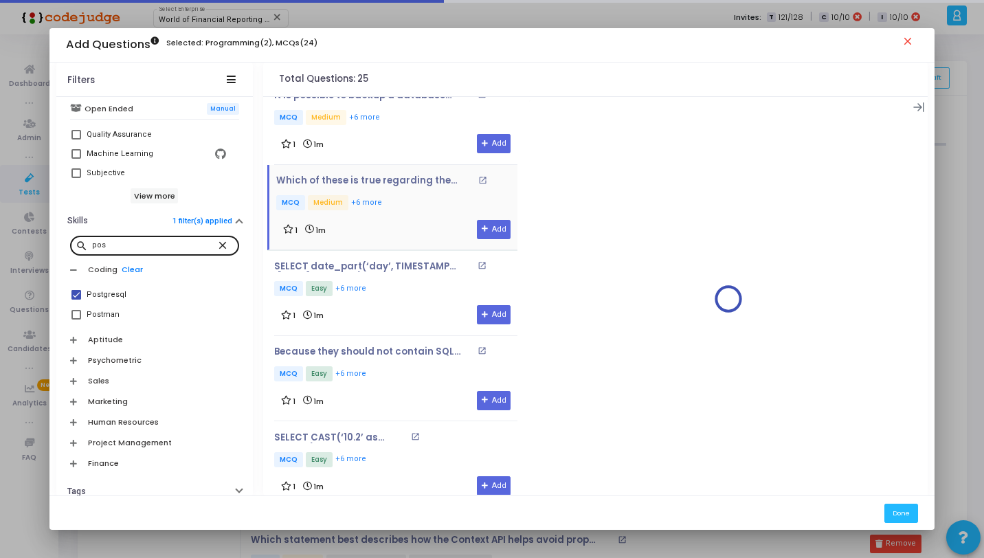
scroll to position [556, 0]
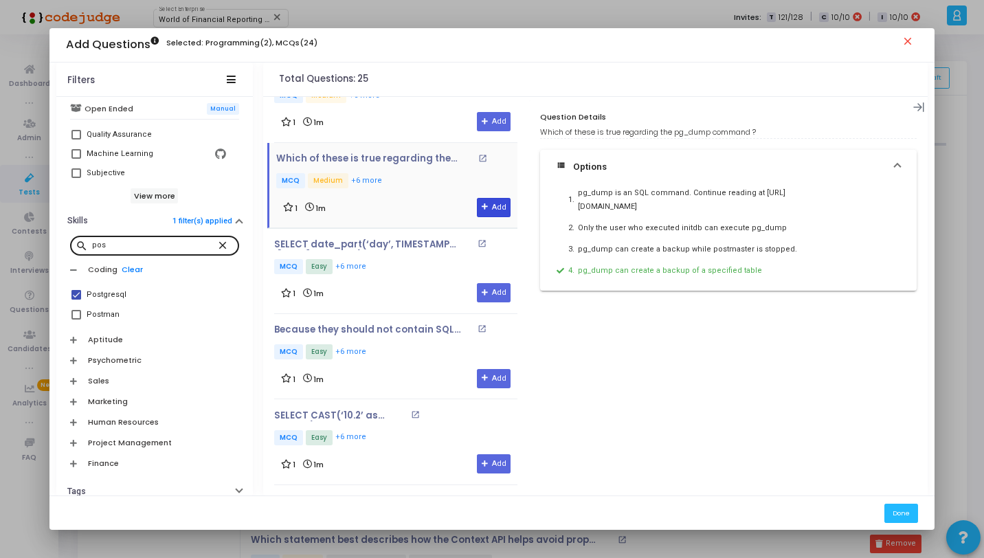
click at [482, 205] on icon at bounding box center [486, 207] width 8 height 8
click at [433, 265] on p "MCQ Easy +6 more" at bounding box center [395, 267] width 243 height 17
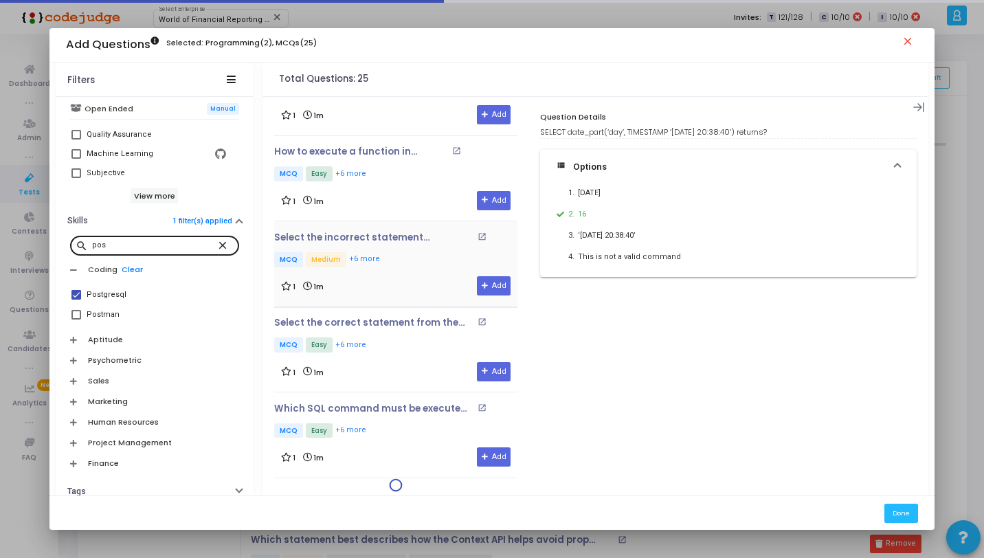
scroll to position [908, 0]
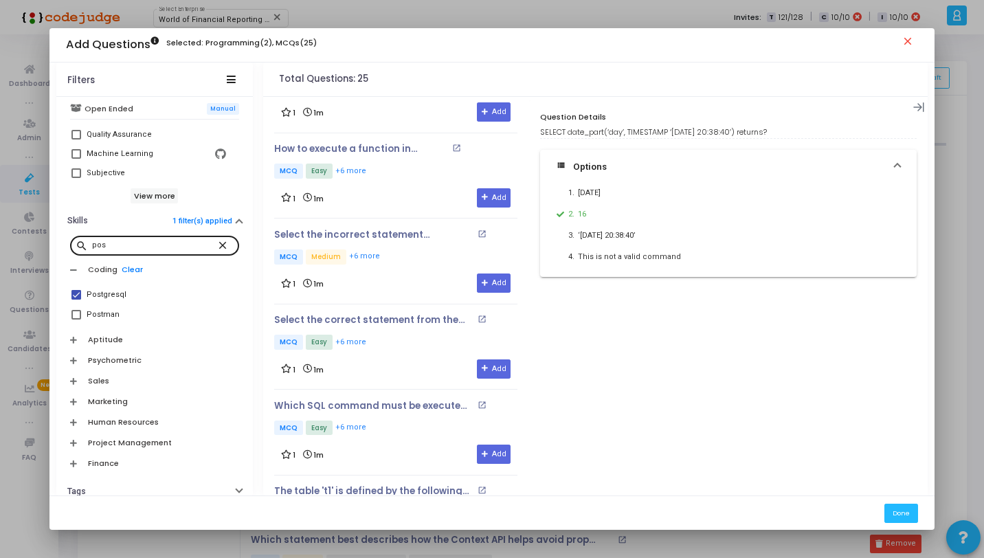
click at [651, 325] on div "Question Details Time To Solve: 1m Difficulty: LOW Clone Add To Test SELECT dat…" at bounding box center [728, 299] width 399 height 399
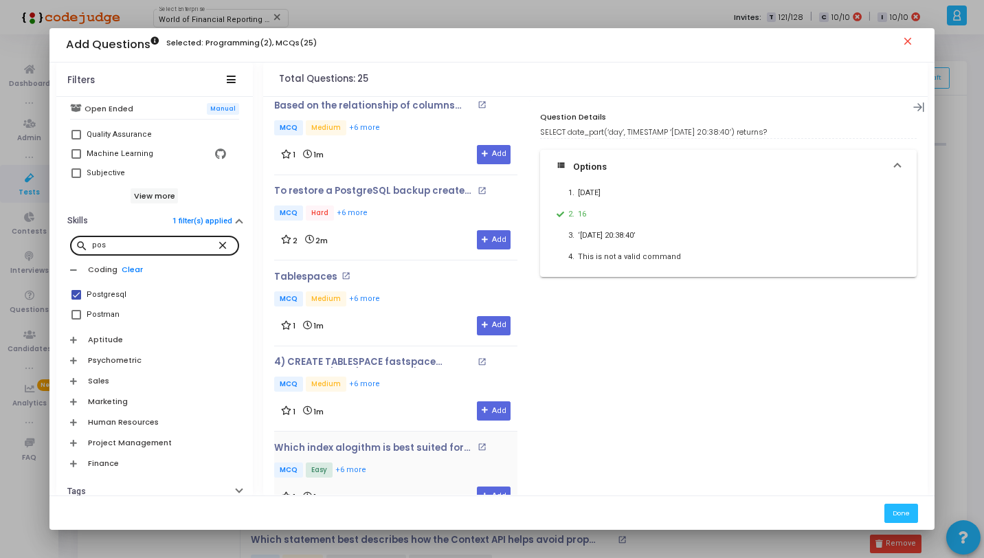
scroll to position [1746, 0]
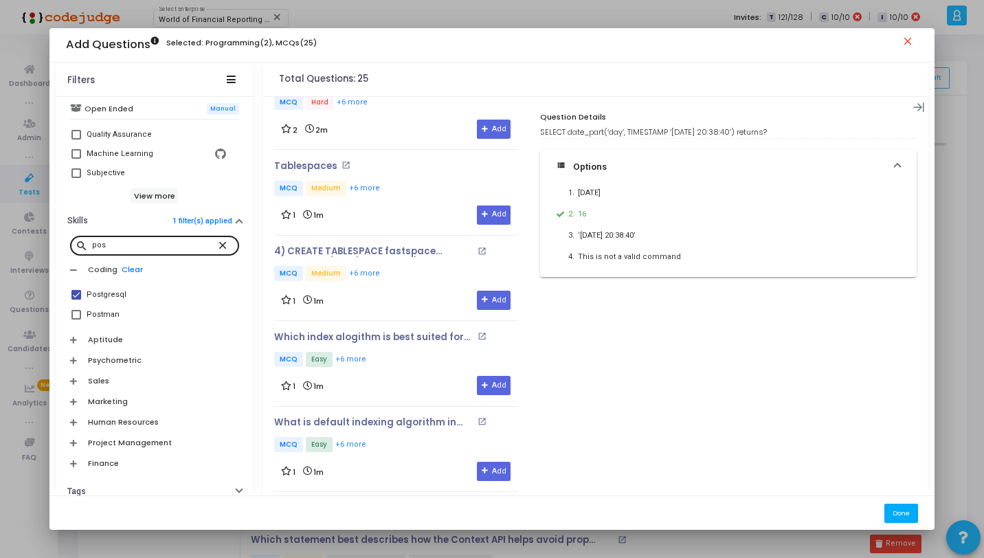
click at [906, 513] on button "Done" at bounding box center [902, 513] width 34 height 19
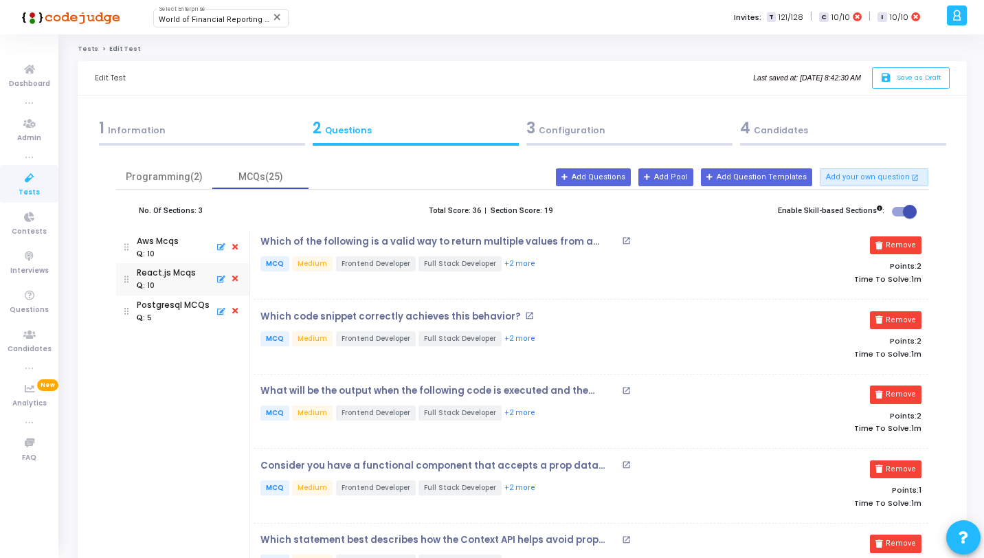
click at [616, 131] on div "3 Configuration" at bounding box center [629, 128] width 206 height 23
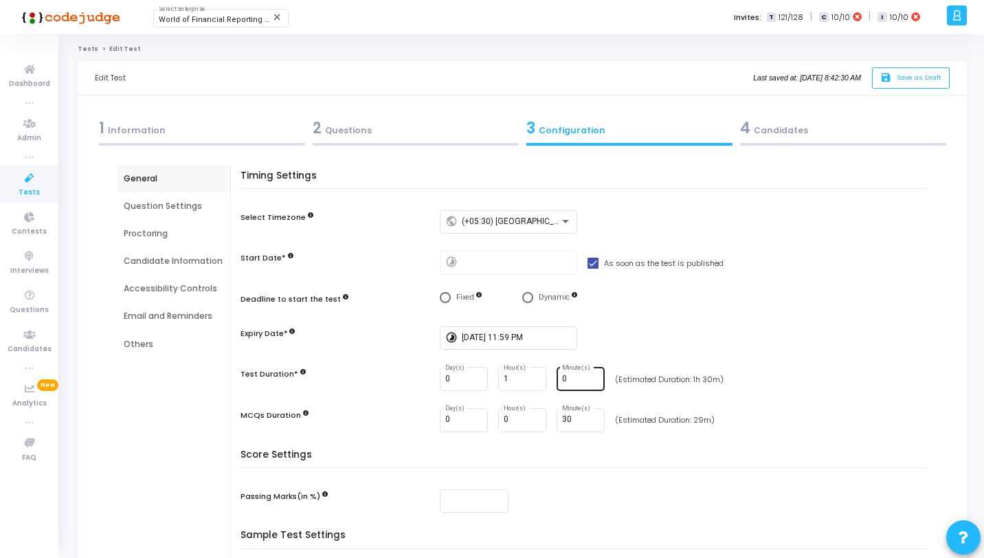
click at [579, 377] on input "0" at bounding box center [580, 380] width 37 height 10
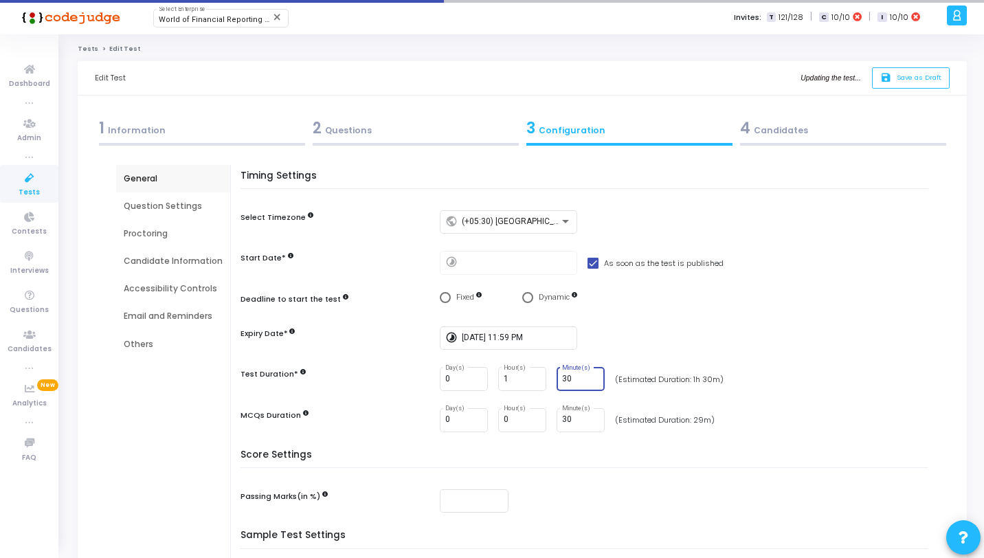
type input "30"
click at [560, 476] on div "Score Settings Passing Marks(in %)" at bounding box center [587, 489] width 681 height 81
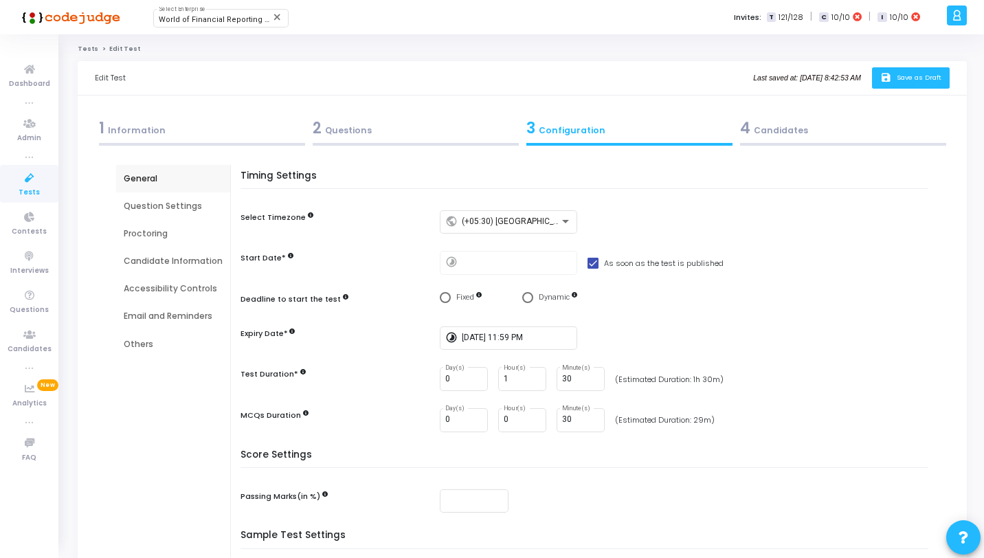
click at [895, 80] on button "save Save as Draft" at bounding box center [911, 77] width 78 height 21
click at [25, 186] on icon at bounding box center [29, 178] width 29 height 17
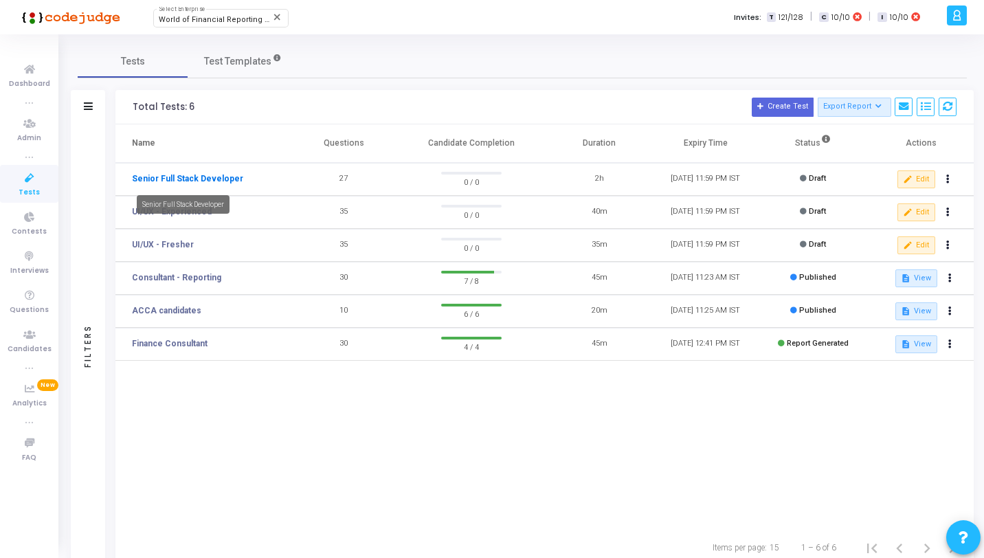
click at [232, 173] on link "Senior Full Stack Developer" at bounding box center [187, 179] width 111 height 12
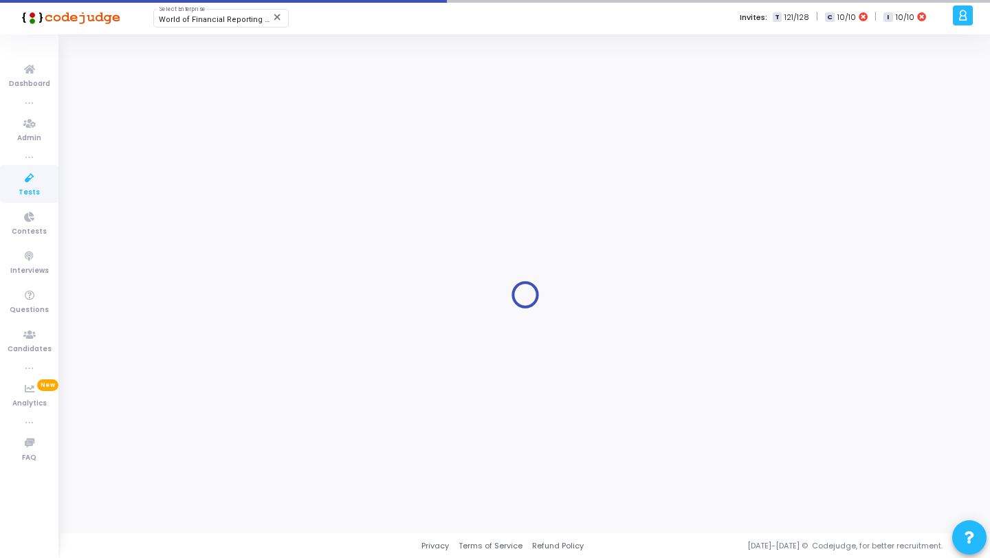
type input "Senior Full Stack Developer"
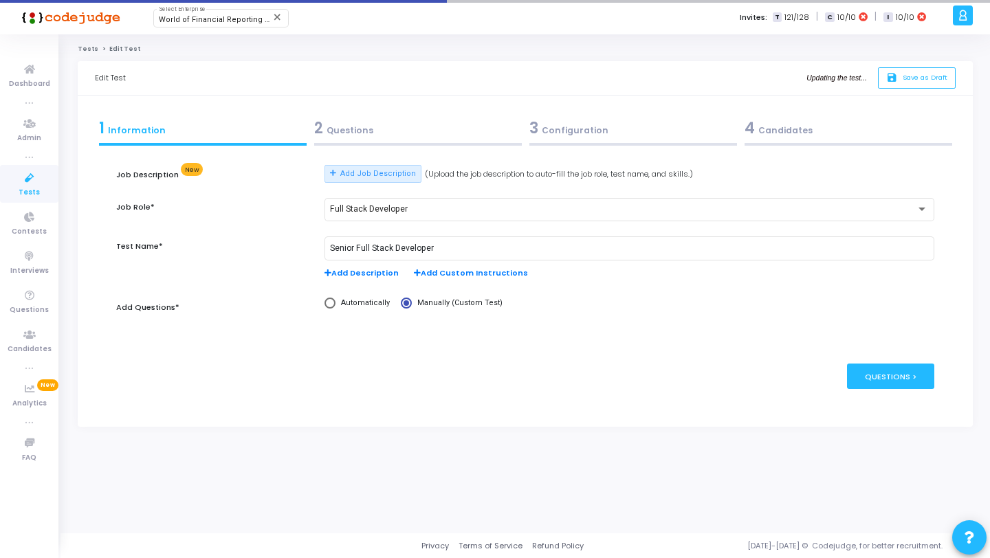
click at [27, 180] on icon at bounding box center [29, 178] width 29 height 17
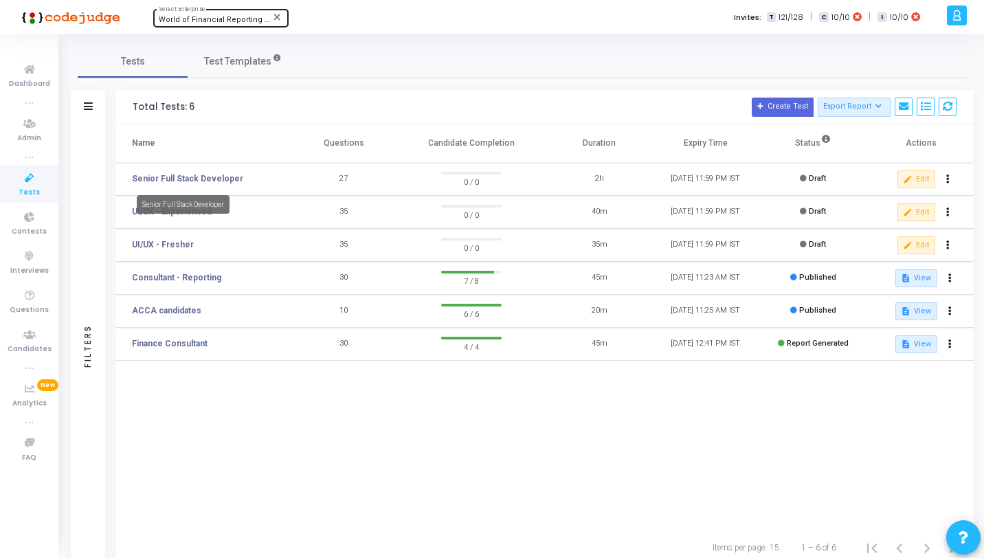
click at [221, 179] on link "Senior Full Stack Developer" at bounding box center [187, 179] width 111 height 12
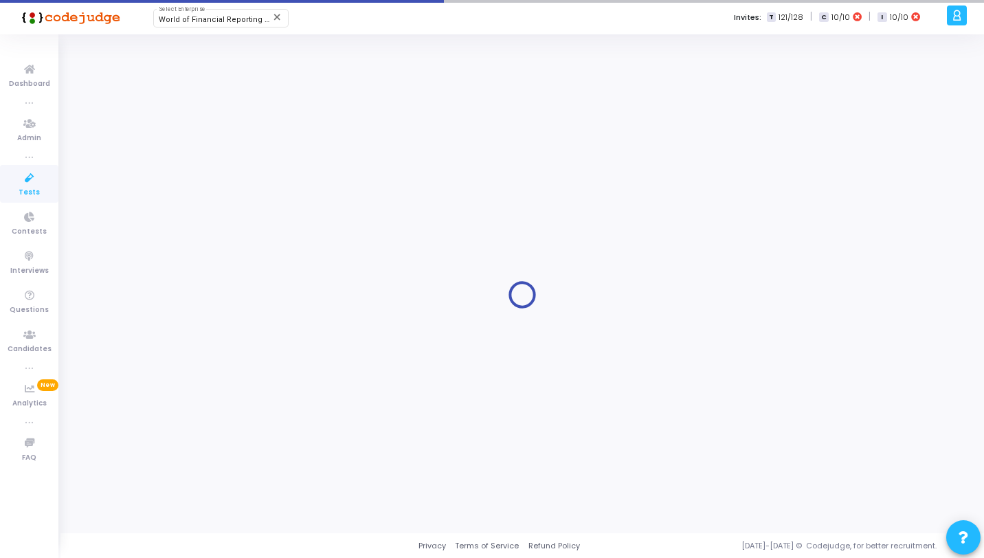
type input "Senior Full Stack Developer"
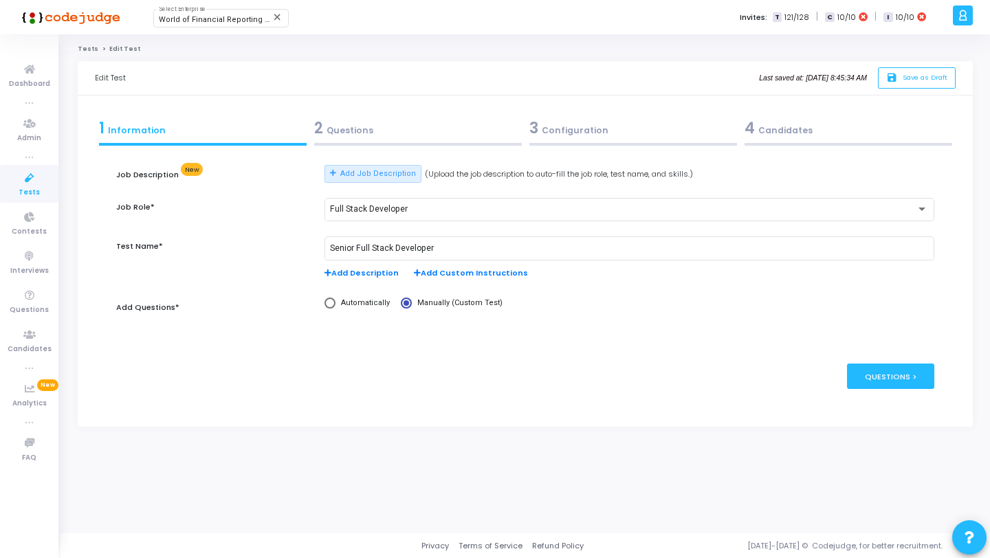
click at [38, 177] on icon at bounding box center [29, 178] width 29 height 17
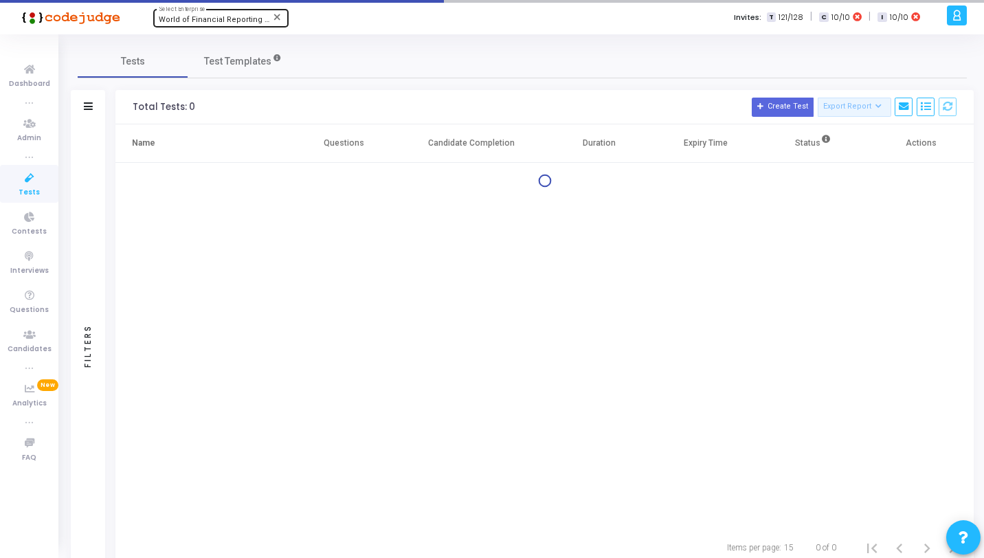
click at [176, 20] on span "World of Financial Reporting (1163)" at bounding box center [223, 19] width 128 height 9
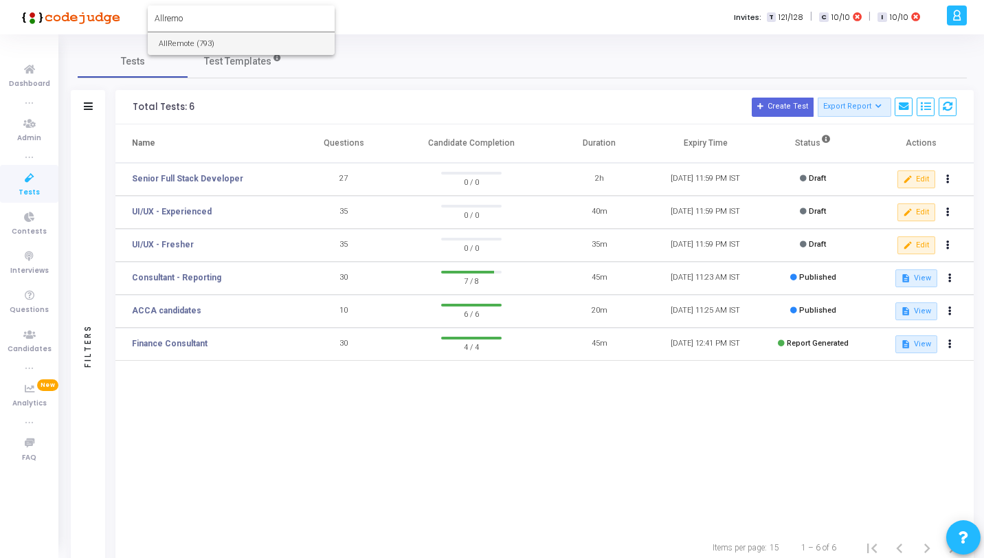
type input "Allremo"
click at [179, 34] on span "AllRemote (793)" at bounding box center [241, 43] width 165 height 23
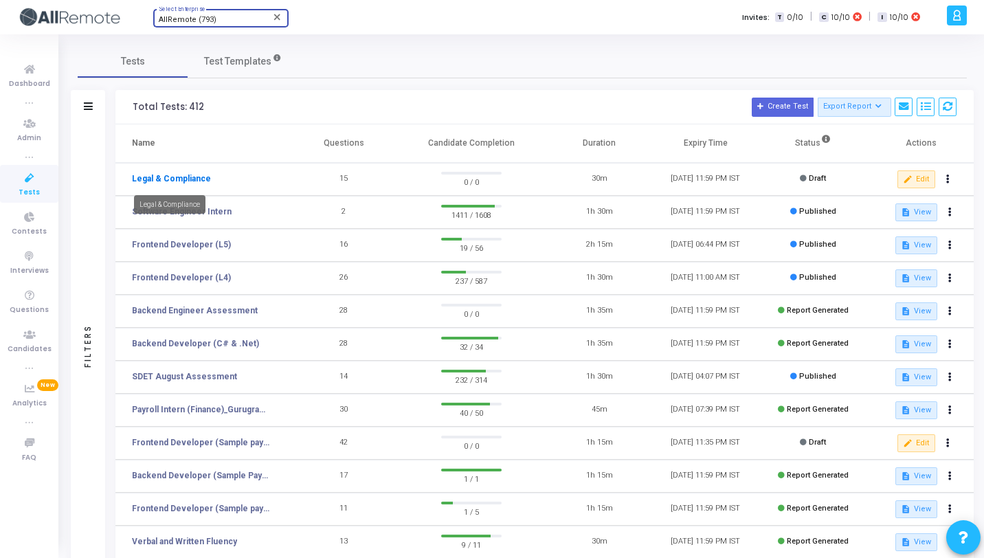
click at [164, 184] on link "Legal & Compliance" at bounding box center [171, 179] width 79 height 12
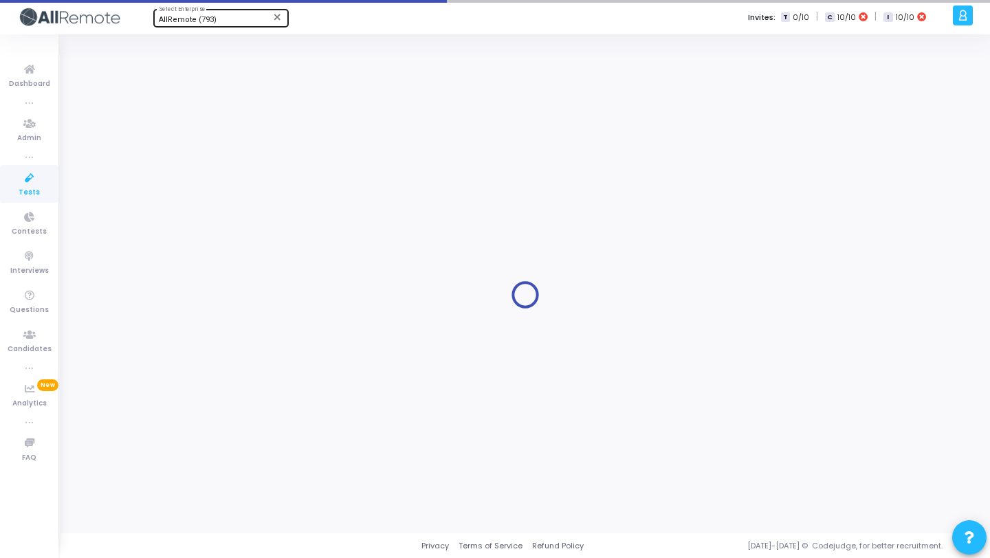
type input "Legal & Compliance"
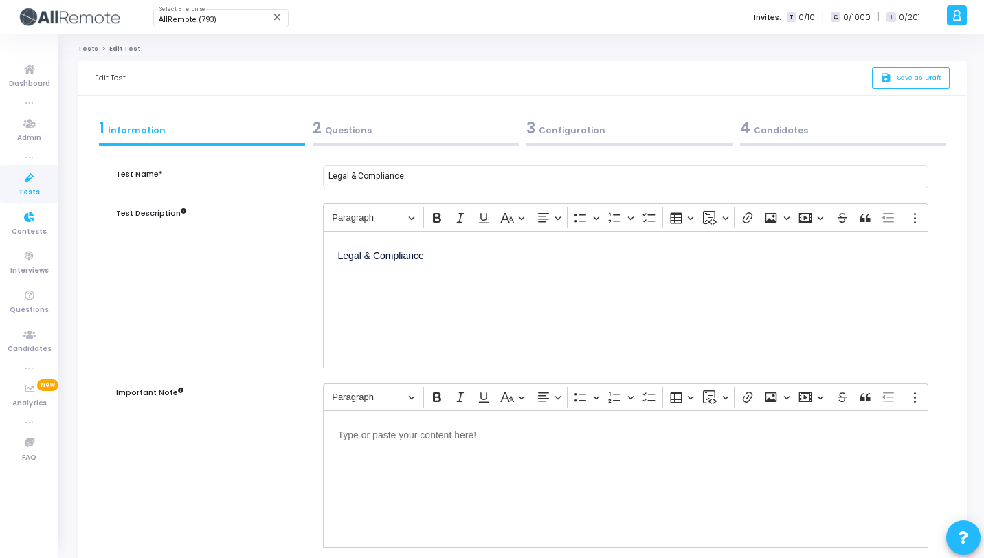
click at [19, 177] on icon at bounding box center [29, 178] width 29 height 17
